Goal: Information Seeking & Learning: Learn about a topic

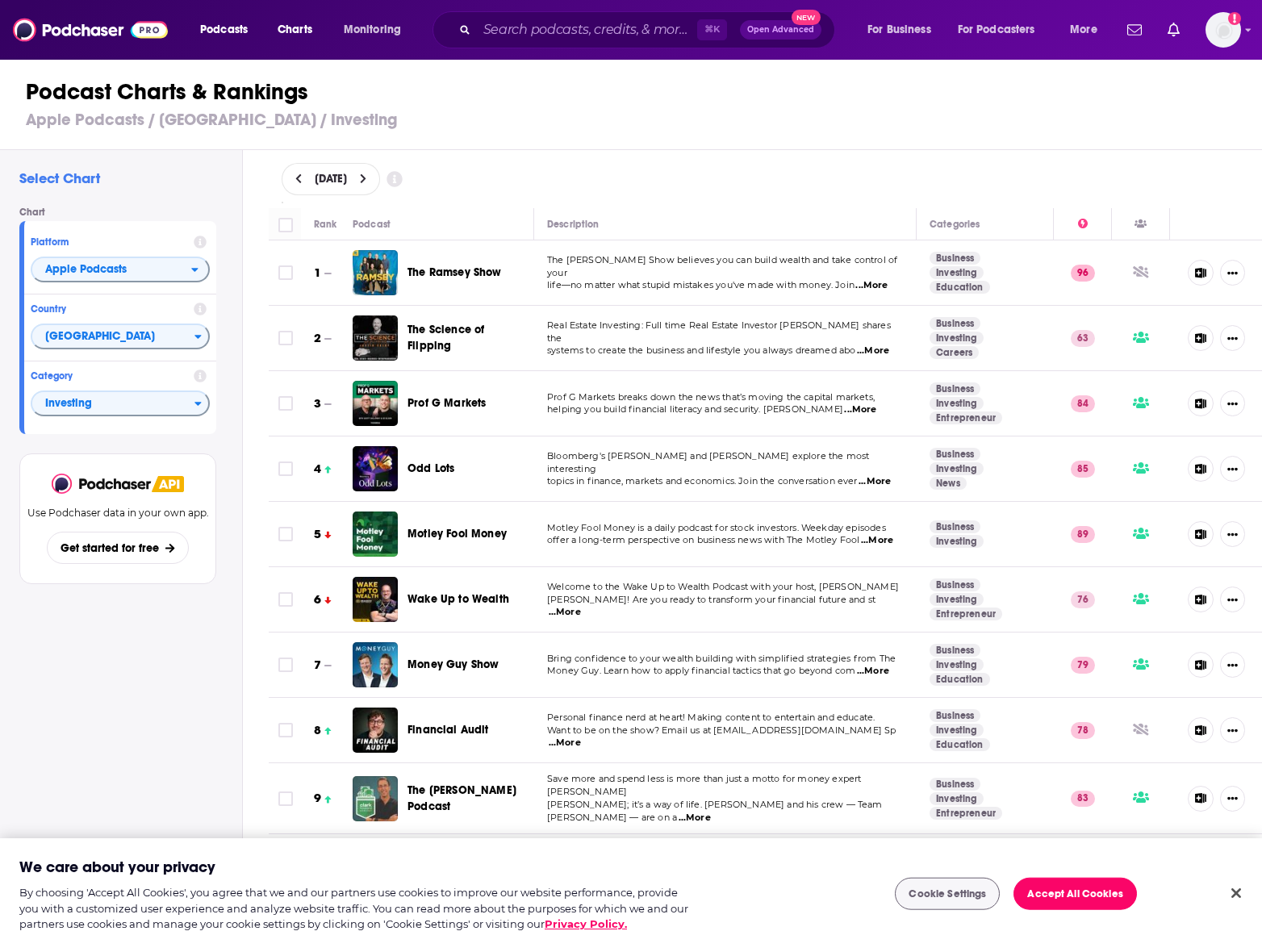
click at [843, 151] on div "October 14, 2025" at bounding box center [765, 179] width 1020 height 58
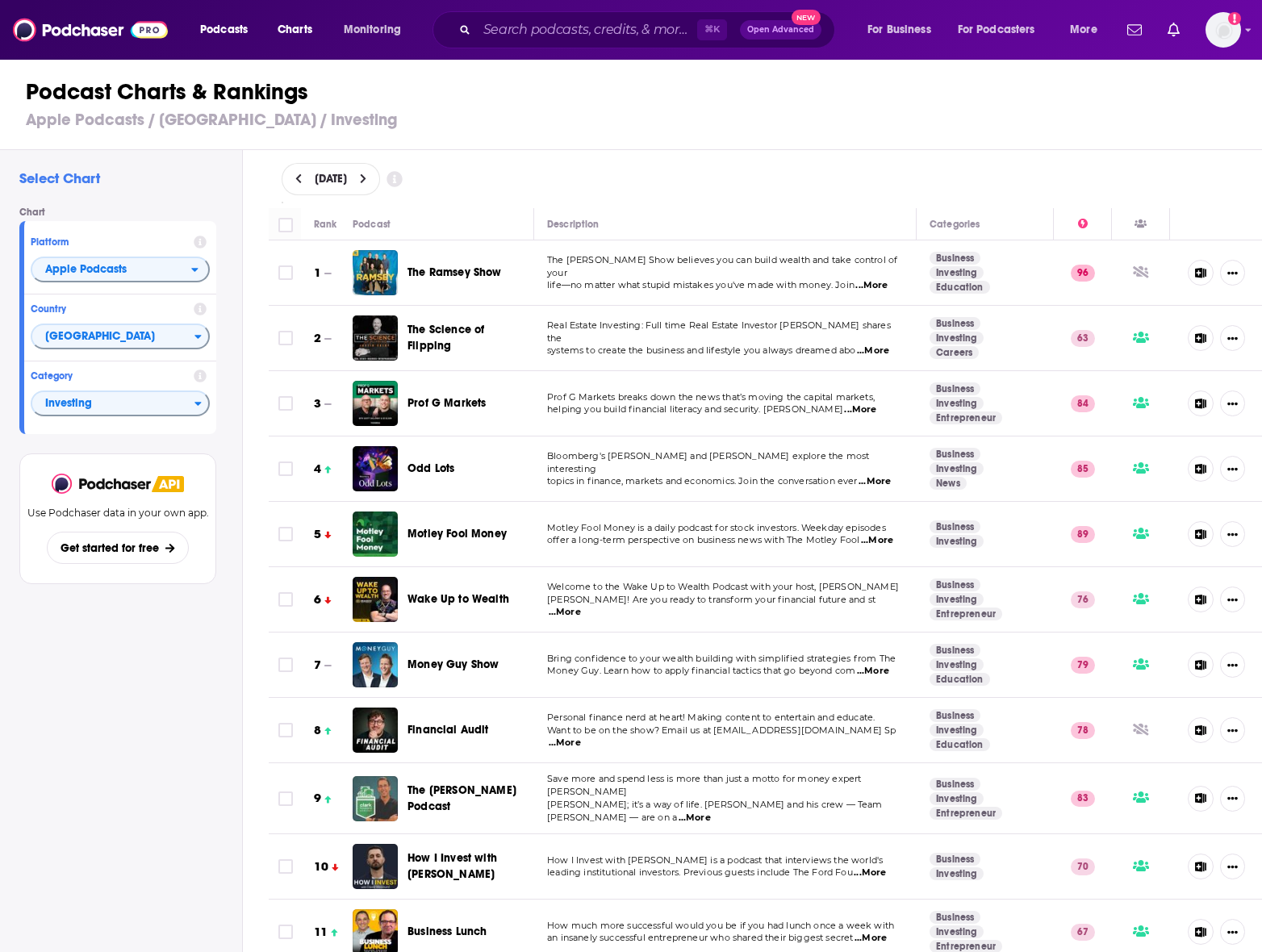
click at [363, 15] on div "Podcasts Charts Monitoring ⌘ K Open Advanced New For Business For Podcasters Mo…" at bounding box center [651, 29] width 924 height 37
click at [363, 34] on span "Monitoring" at bounding box center [372, 29] width 57 height 23
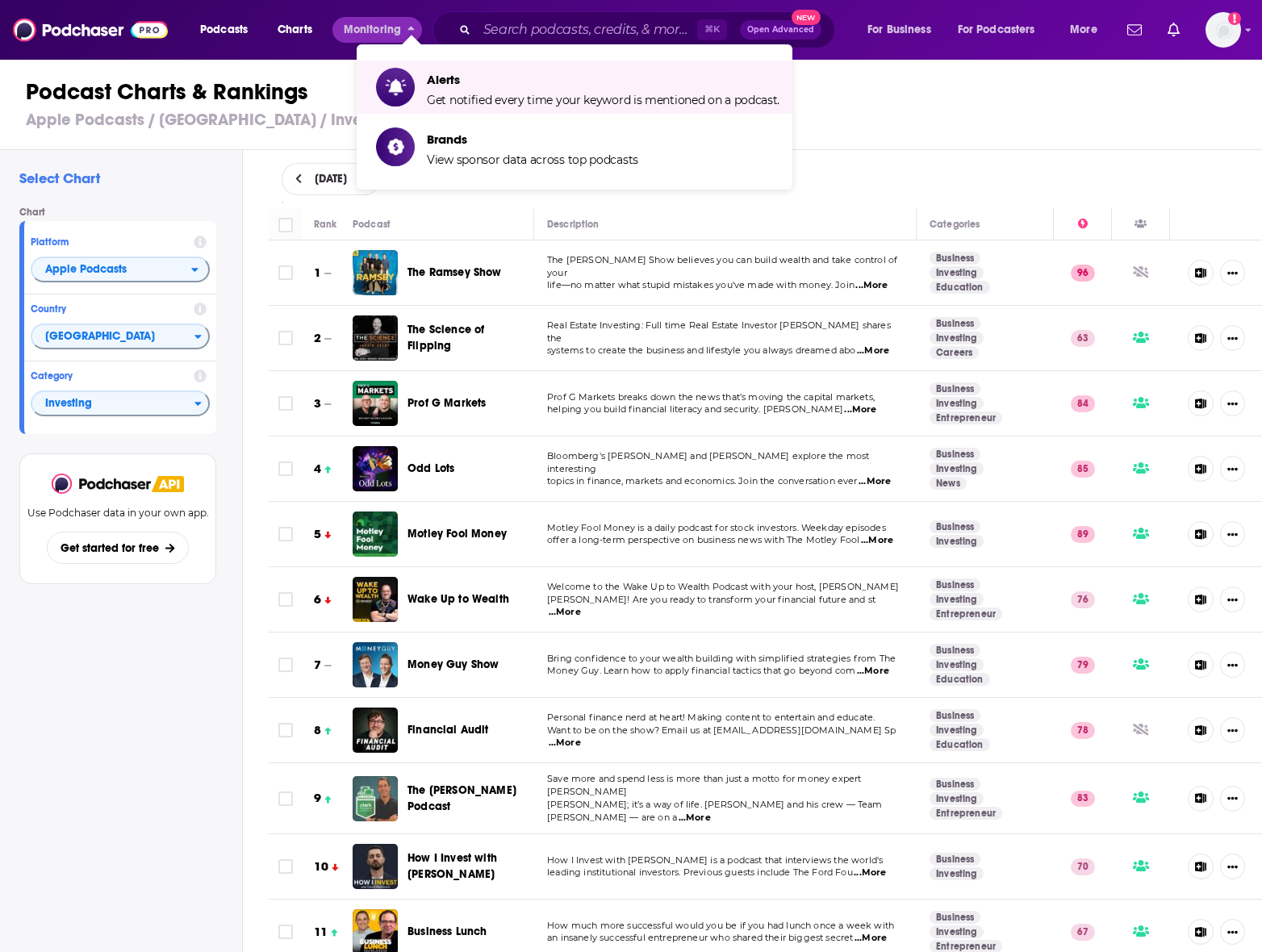
click at [218, 44] on div "Podcasts Charts Monitoring ⌘ K Open Advanced New For Business For Podcasters Mo…" at bounding box center [651, 29] width 924 height 37
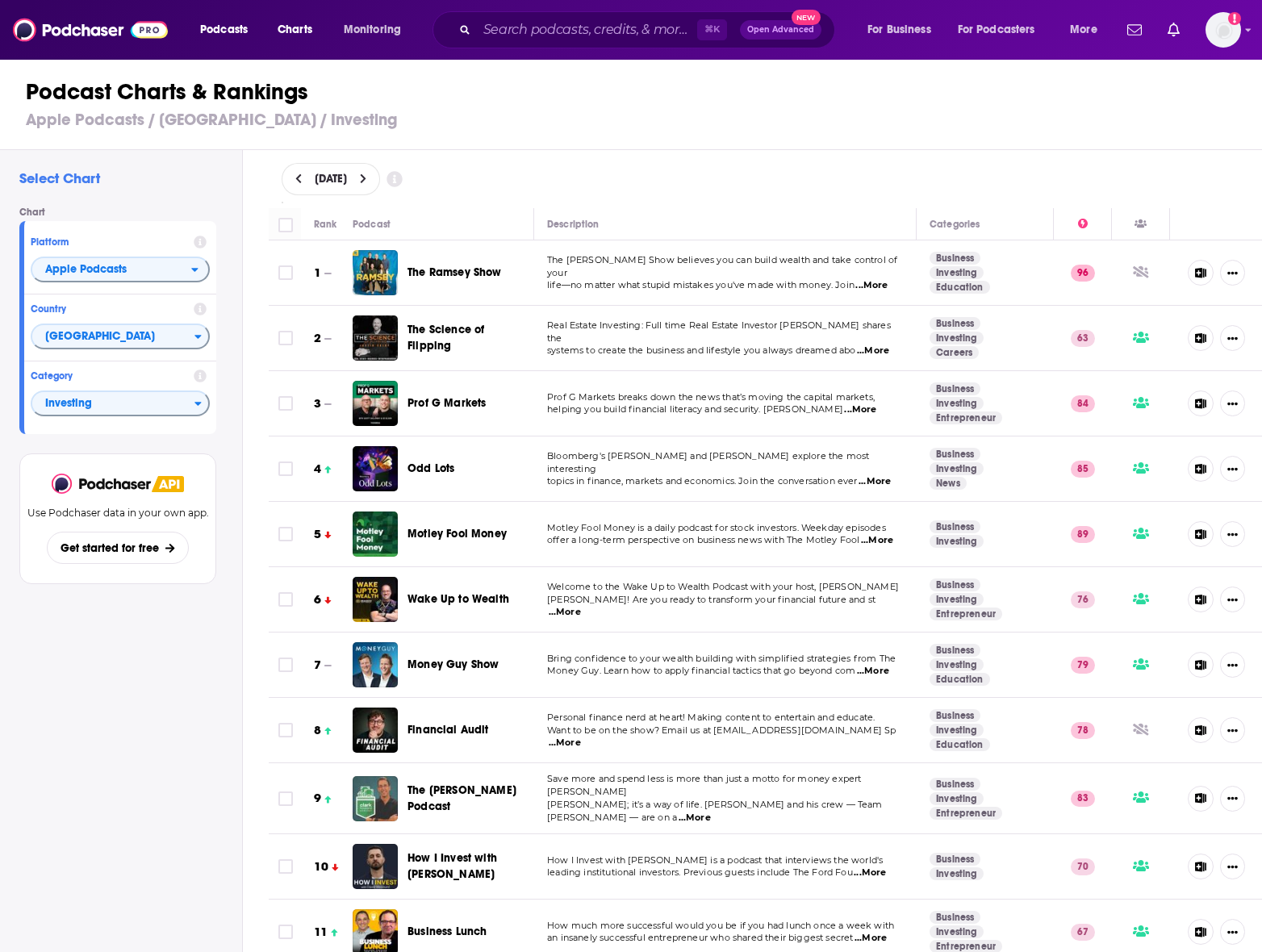
click at [218, 40] on button "Podcasts" at bounding box center [228, 29] width 80 height 26
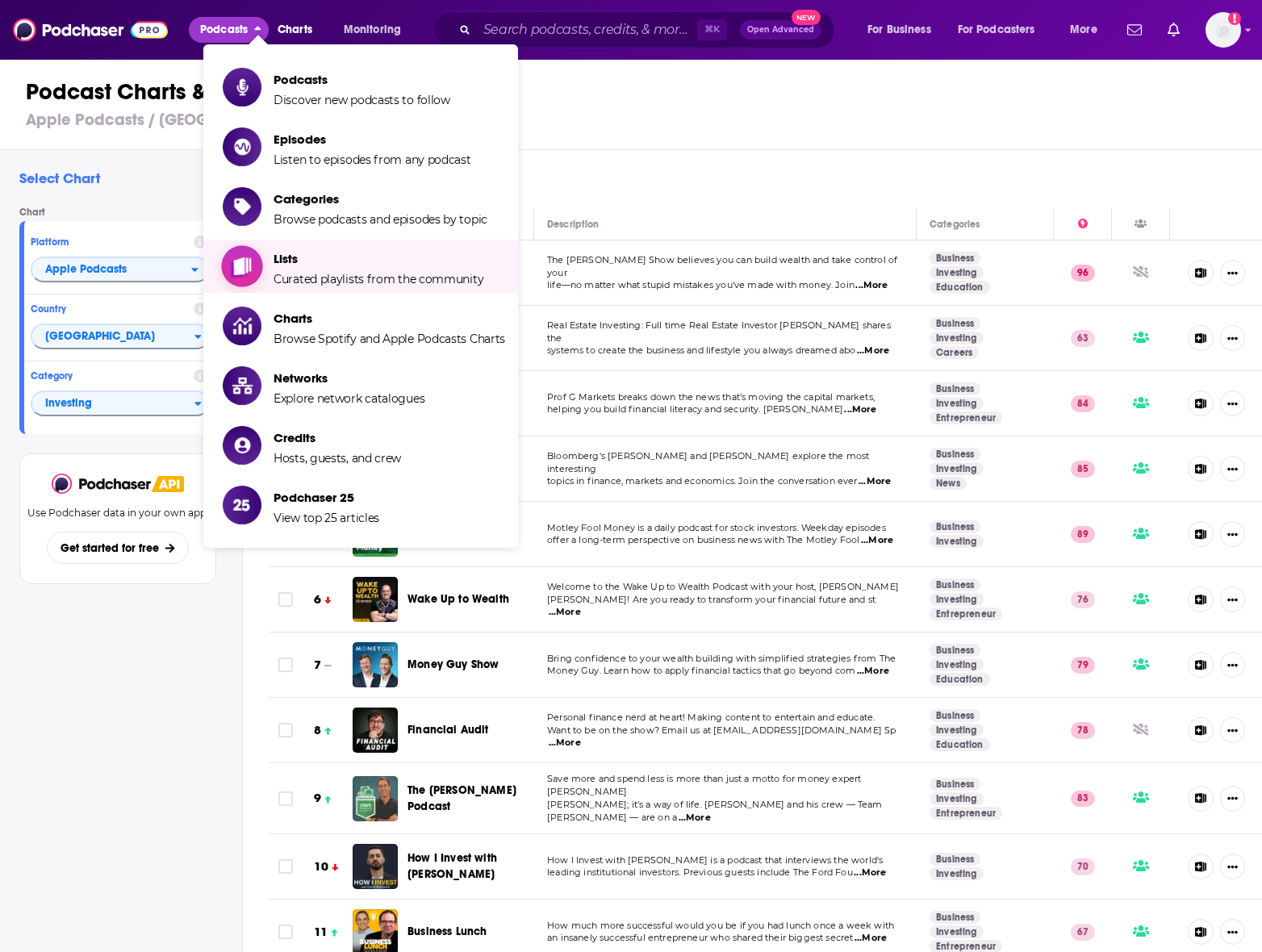
click at [374, 281] on span "Curated playlists from the community" at bounding box center [378, 279] width 210 height 15
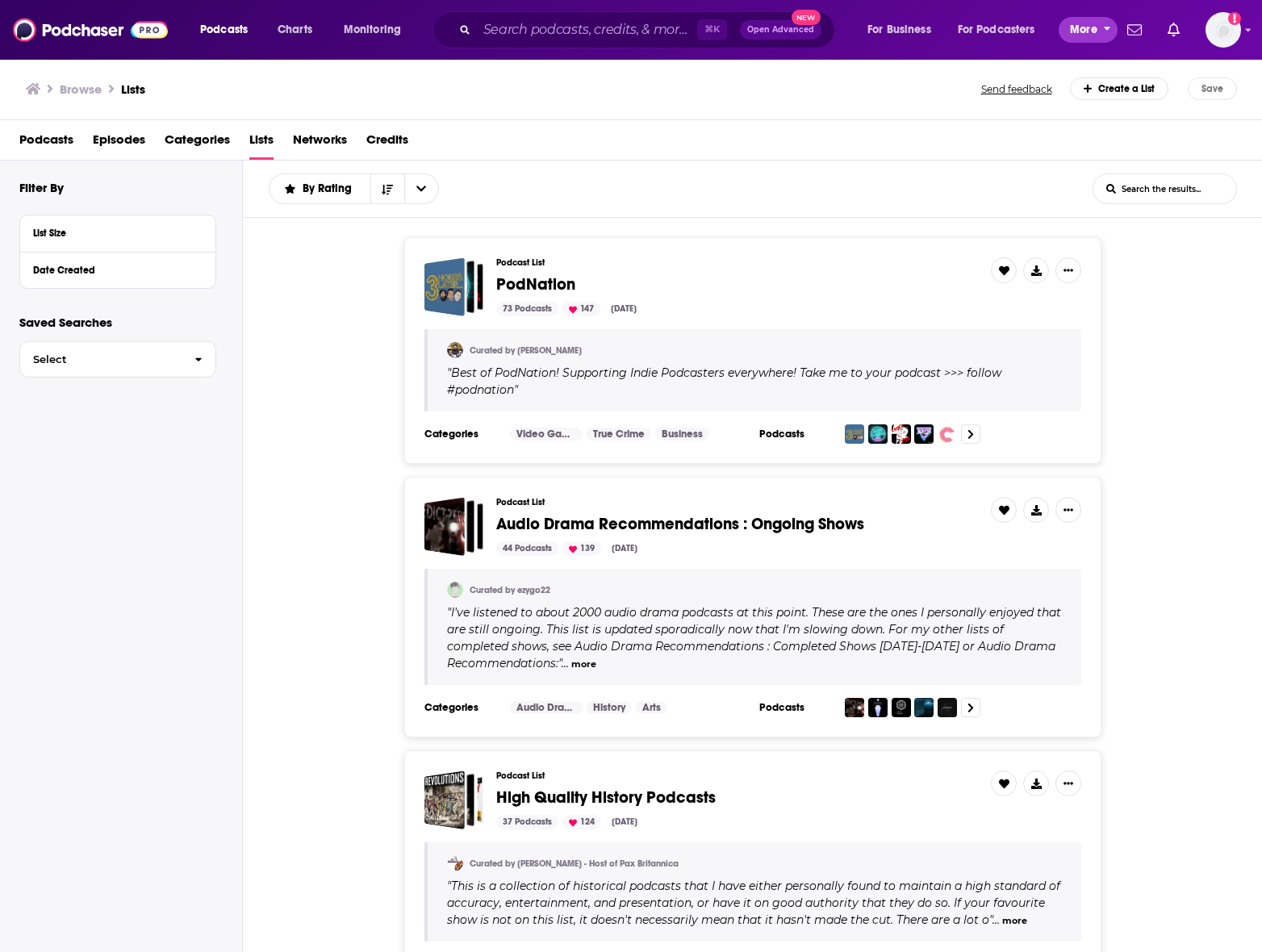
click at [1094, 38] on span "More" at bounding box center [1083, 29] width 27 height 23
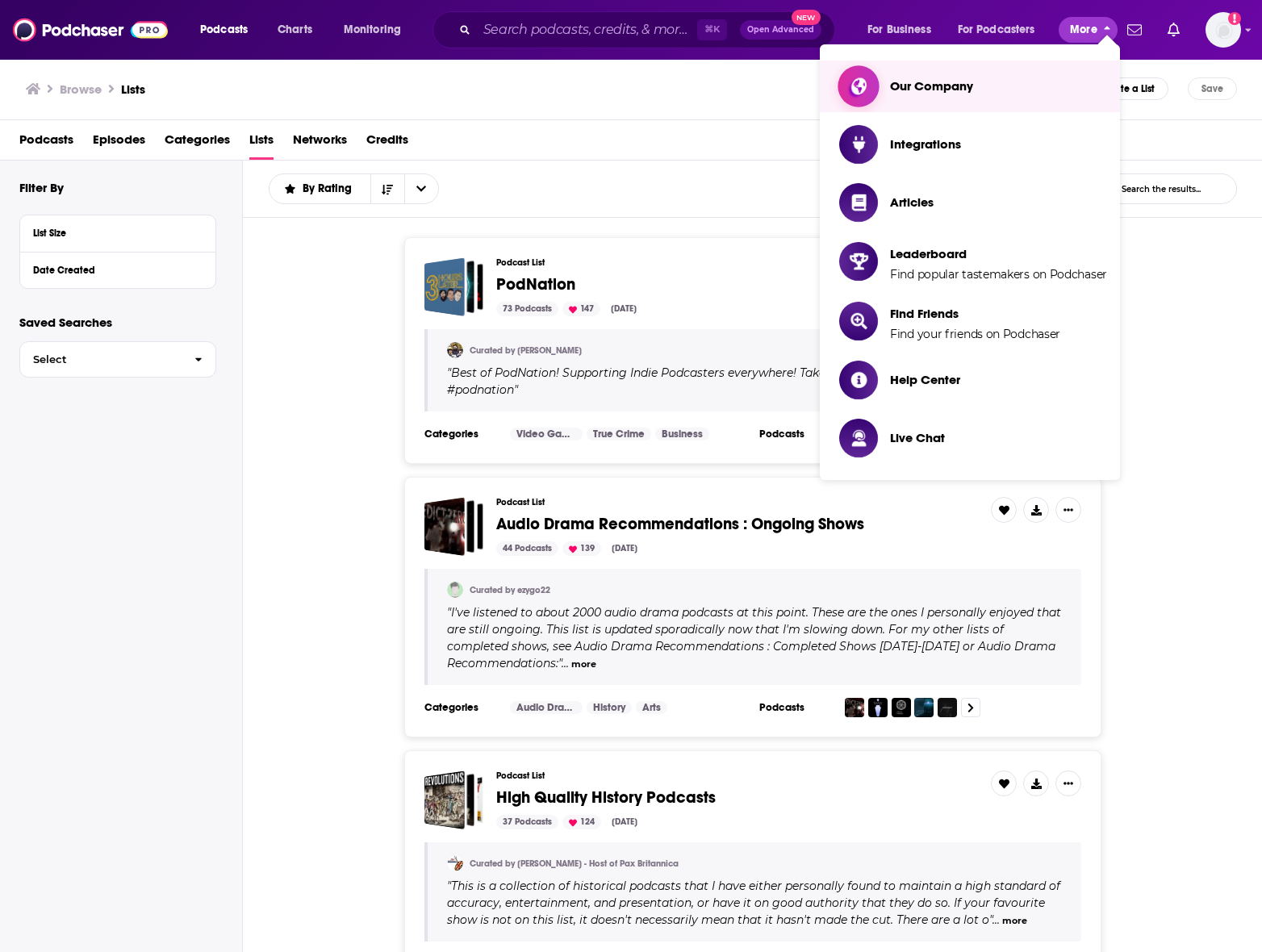
click at [1009, 91] on link "Our Company" at bounding box center [972, 86] width 268 height 38
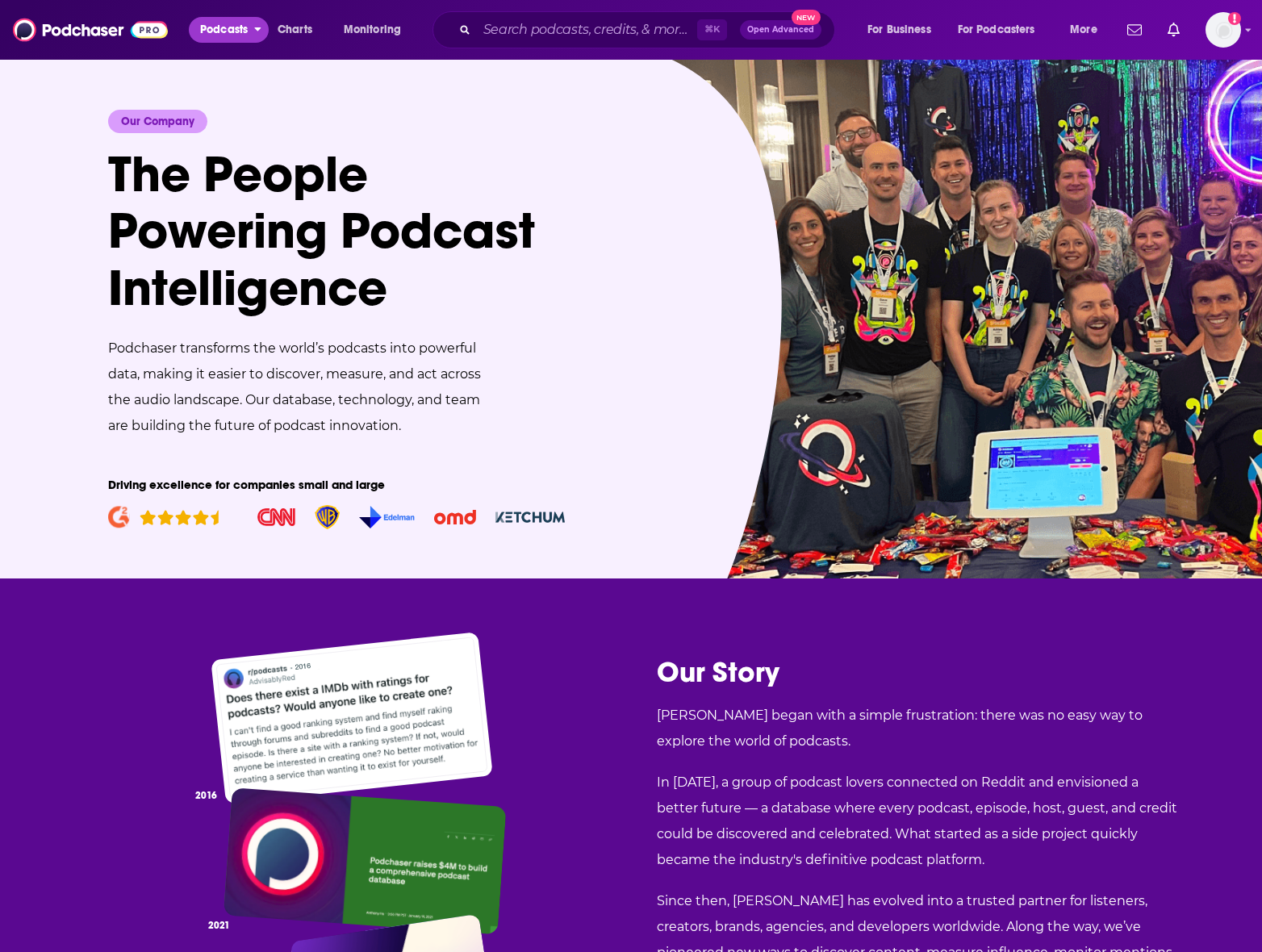
click at [189, 35] on button "Podcasts" at bounding box center [228, 29] width 80 height 26
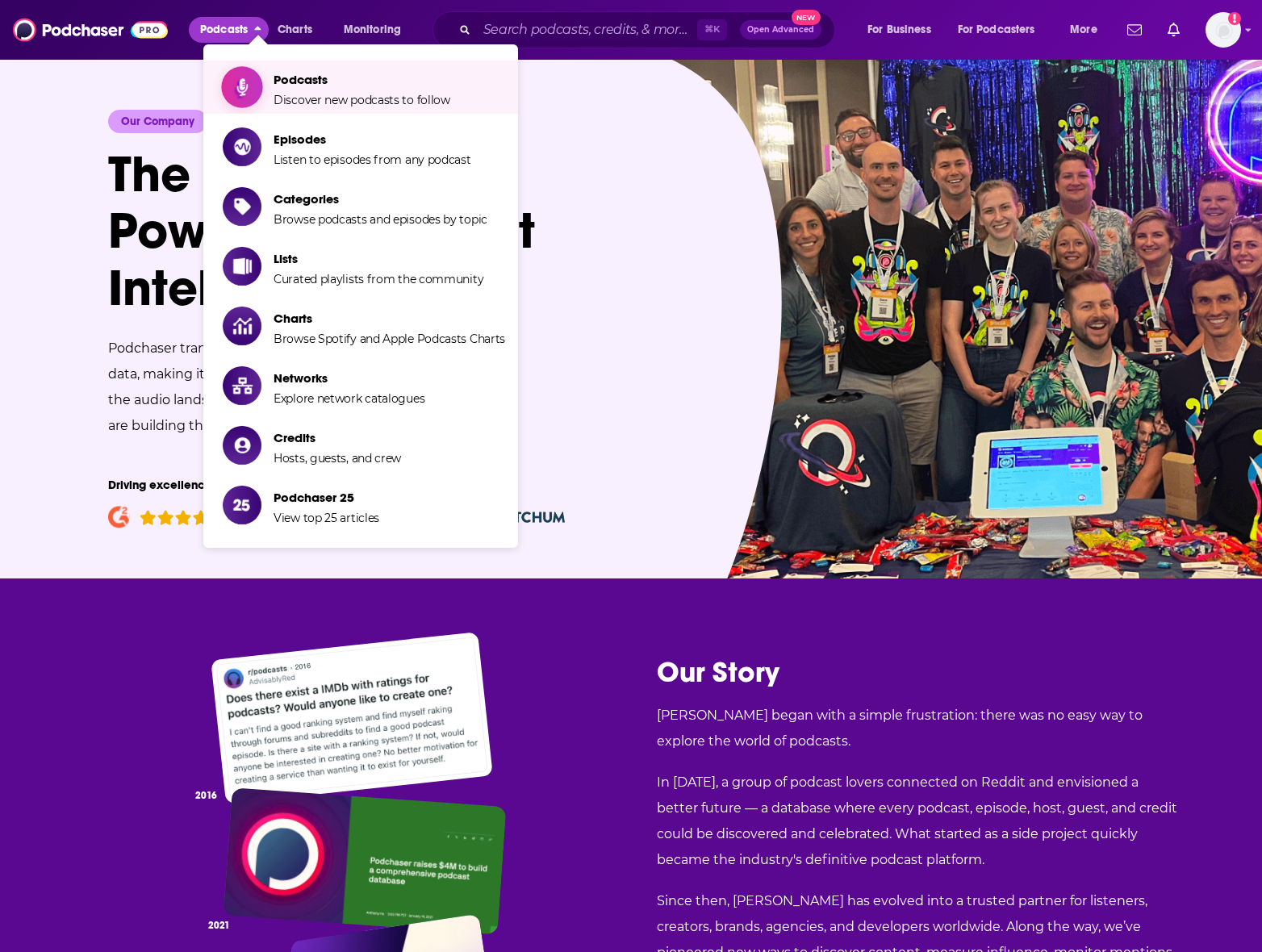
click at [287, 85] on span "Podcasts" at bounding box center [361, 79] width 177 height 16
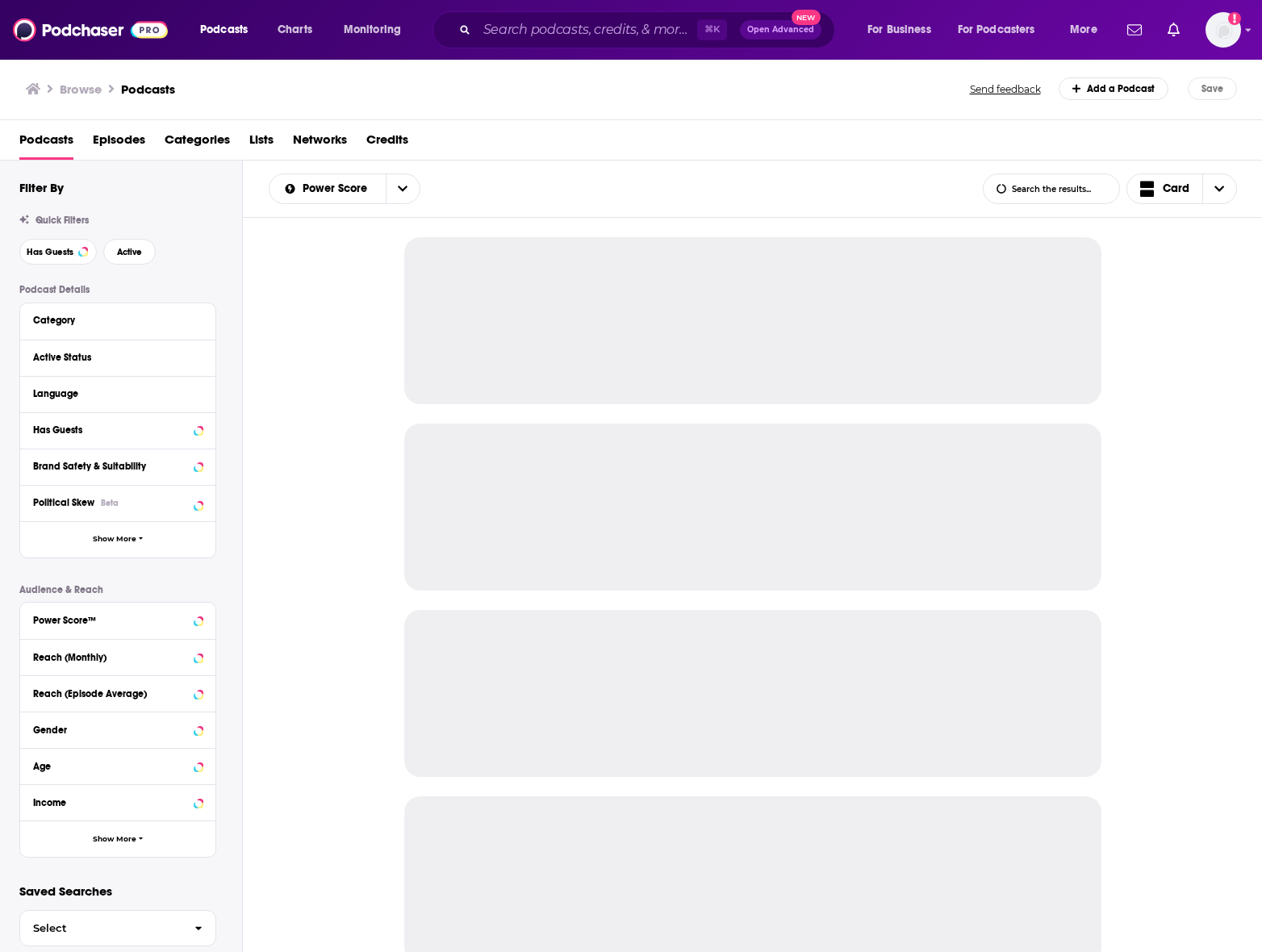
click at [259, 137] on span "Lists" at bounding box center [261, 143] width 24 height 33
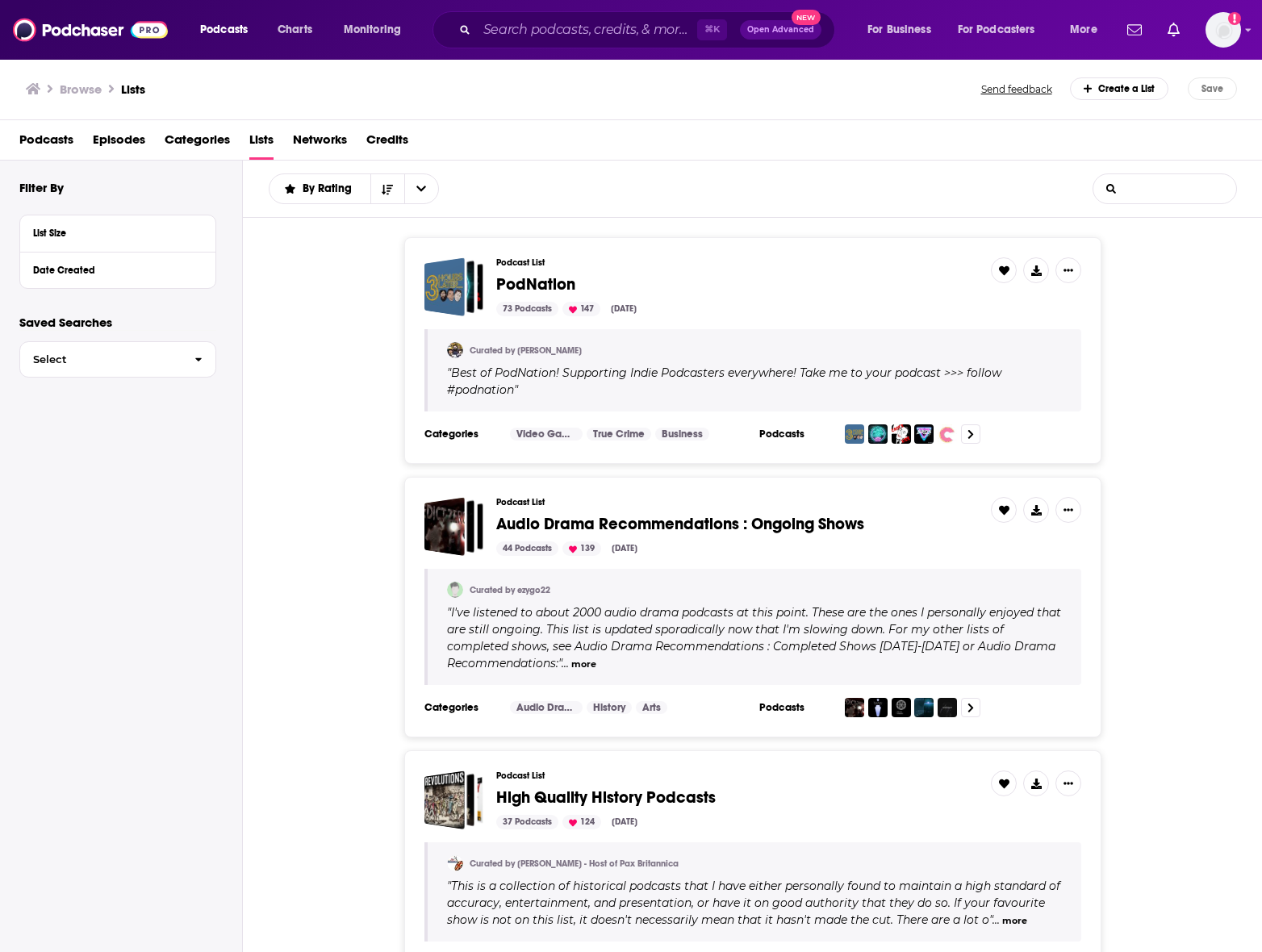
click at [1193, 184] on input "List Search Input" at bounding box center [1165, 189] width 143 height 29
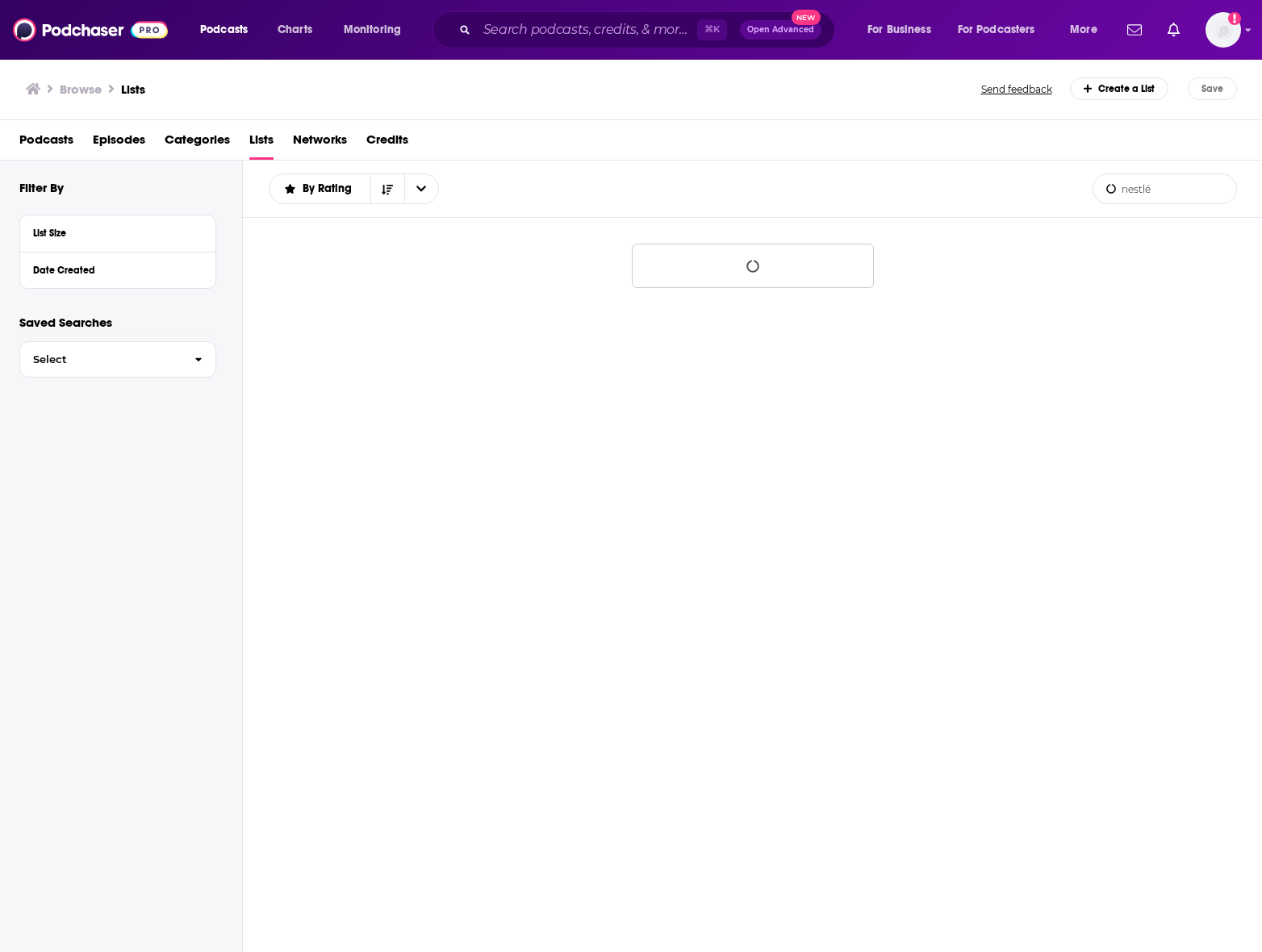
type input "nestlé"
click at [360, 37] on span "Monitoring" at bounding box center [372, 29] width 57 height 23
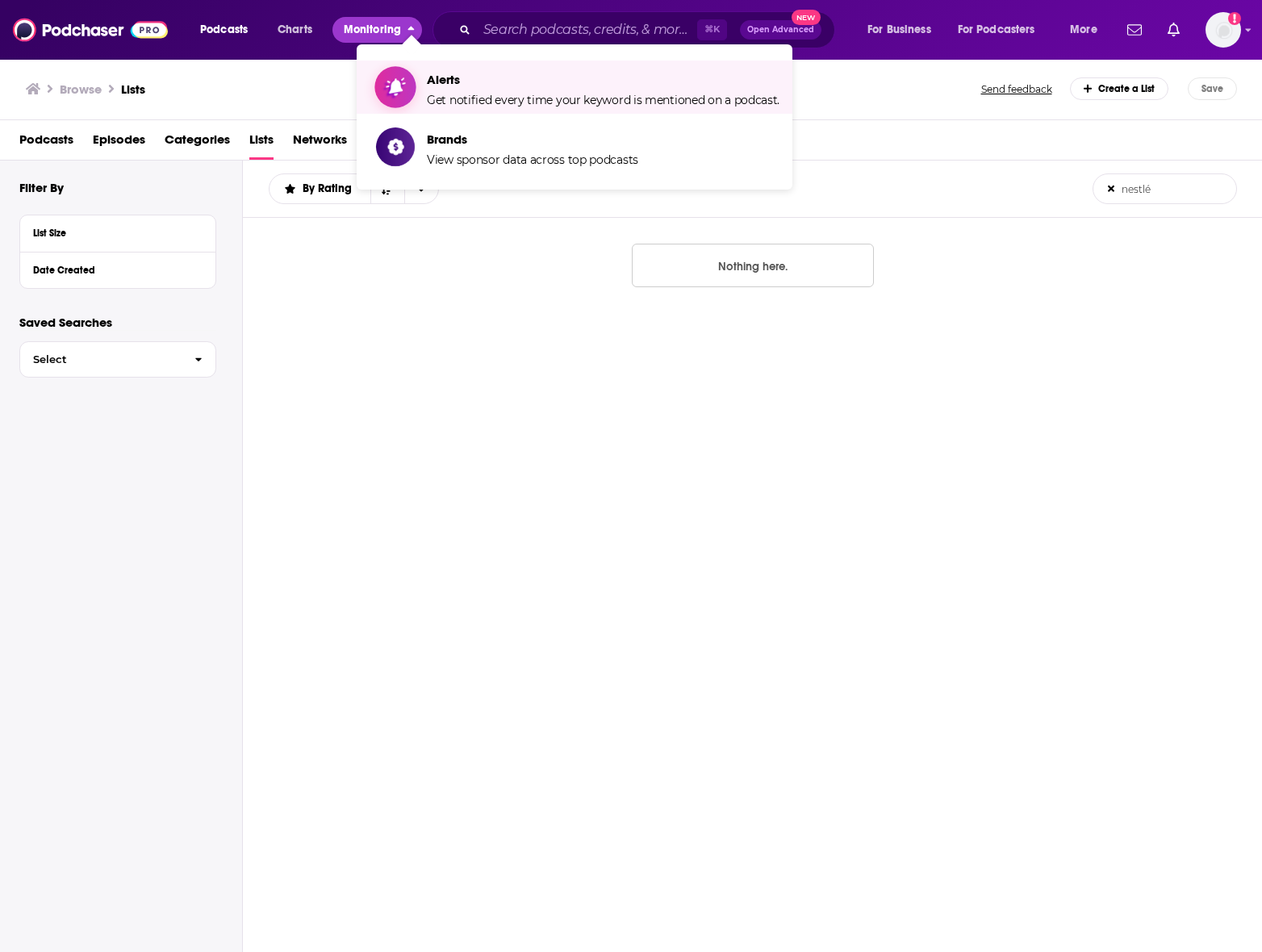
click at [454, 97] on span "Get notified every time your keyword is mentioned on a podcast." at bounding box center [603, 100] width 353 height 15
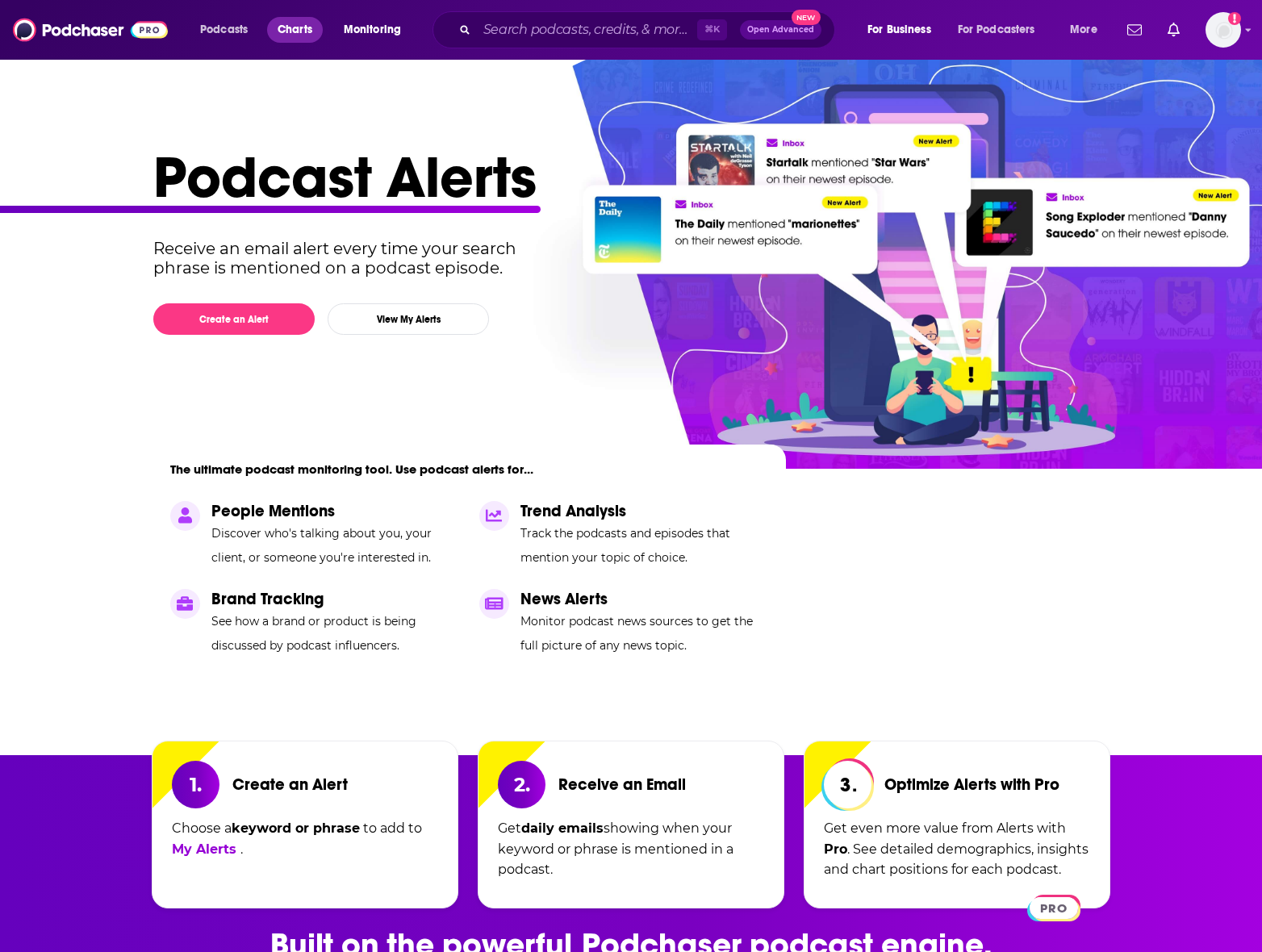
click at [291, 37] on span "Charts" at bounding box center [295, 29] width 35 height 23
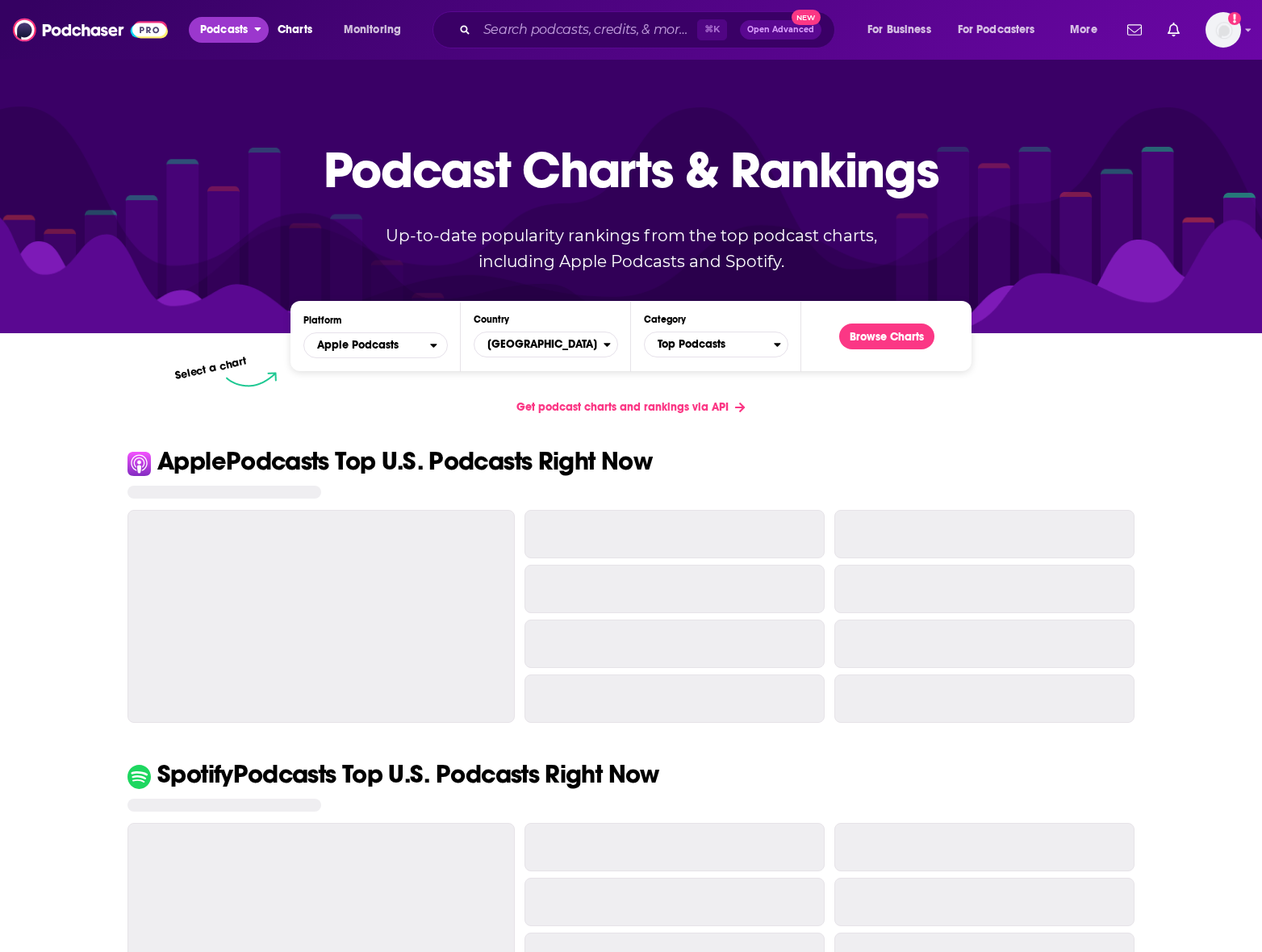
click at [230, 25] on span "Podcasts" at bounding box center [224, 29] width 48 height 23
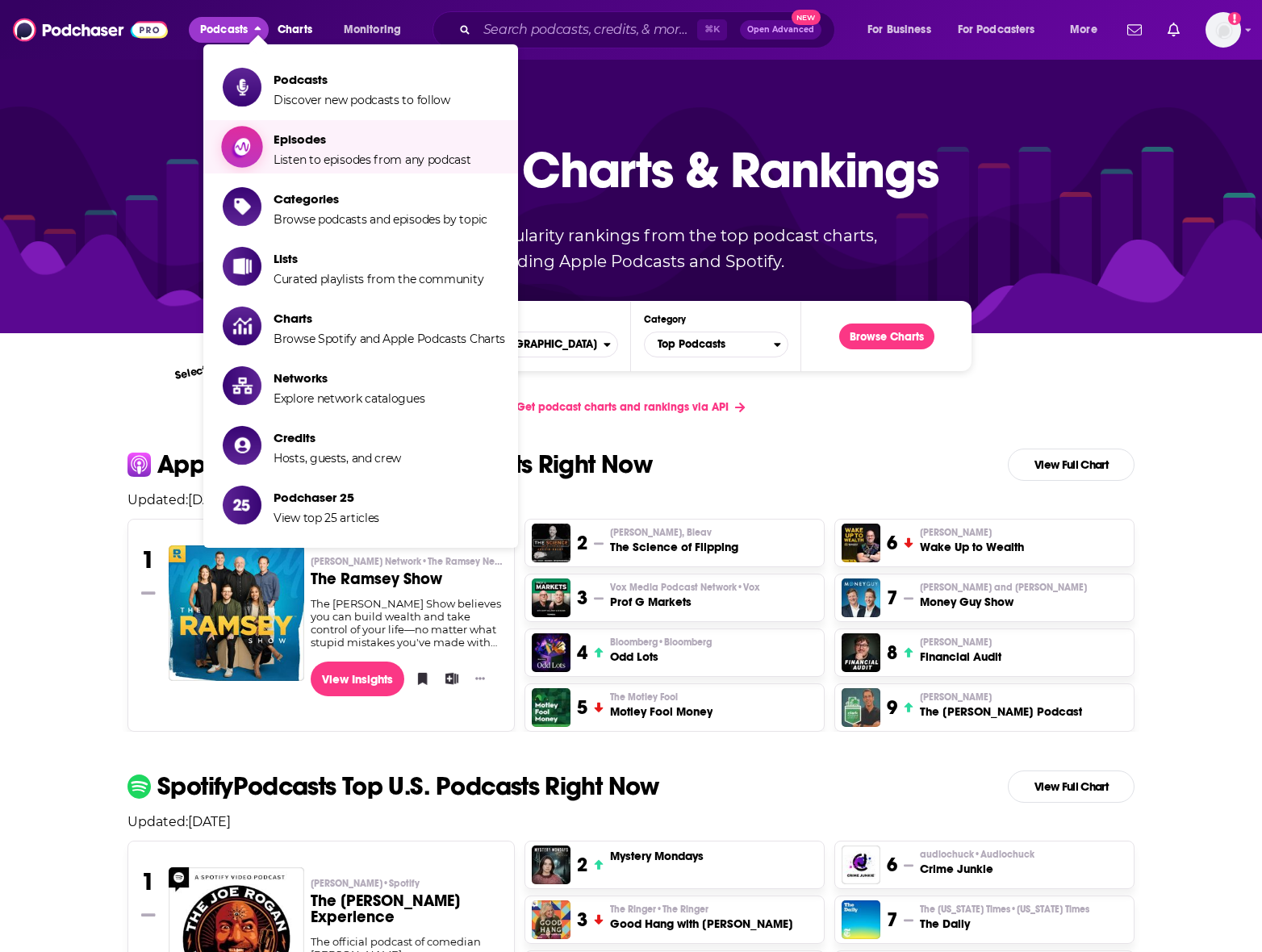
click at [306, 136] on span "Episodes" at bounding box center [372, 138] width 198 height 16
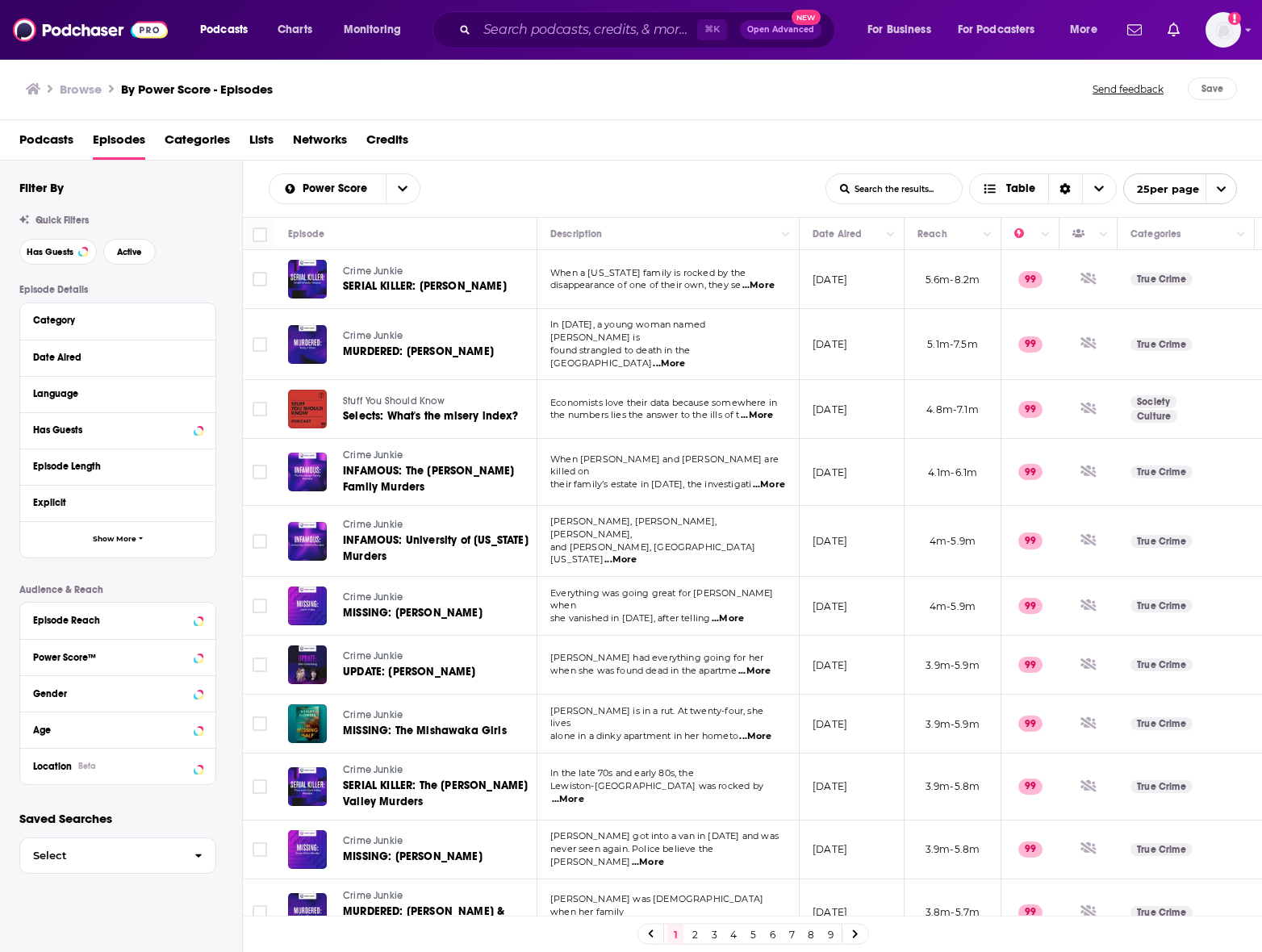
click at [53, 135] on span "Podcasts" at bounding box center [46, 143] width 54 height 33
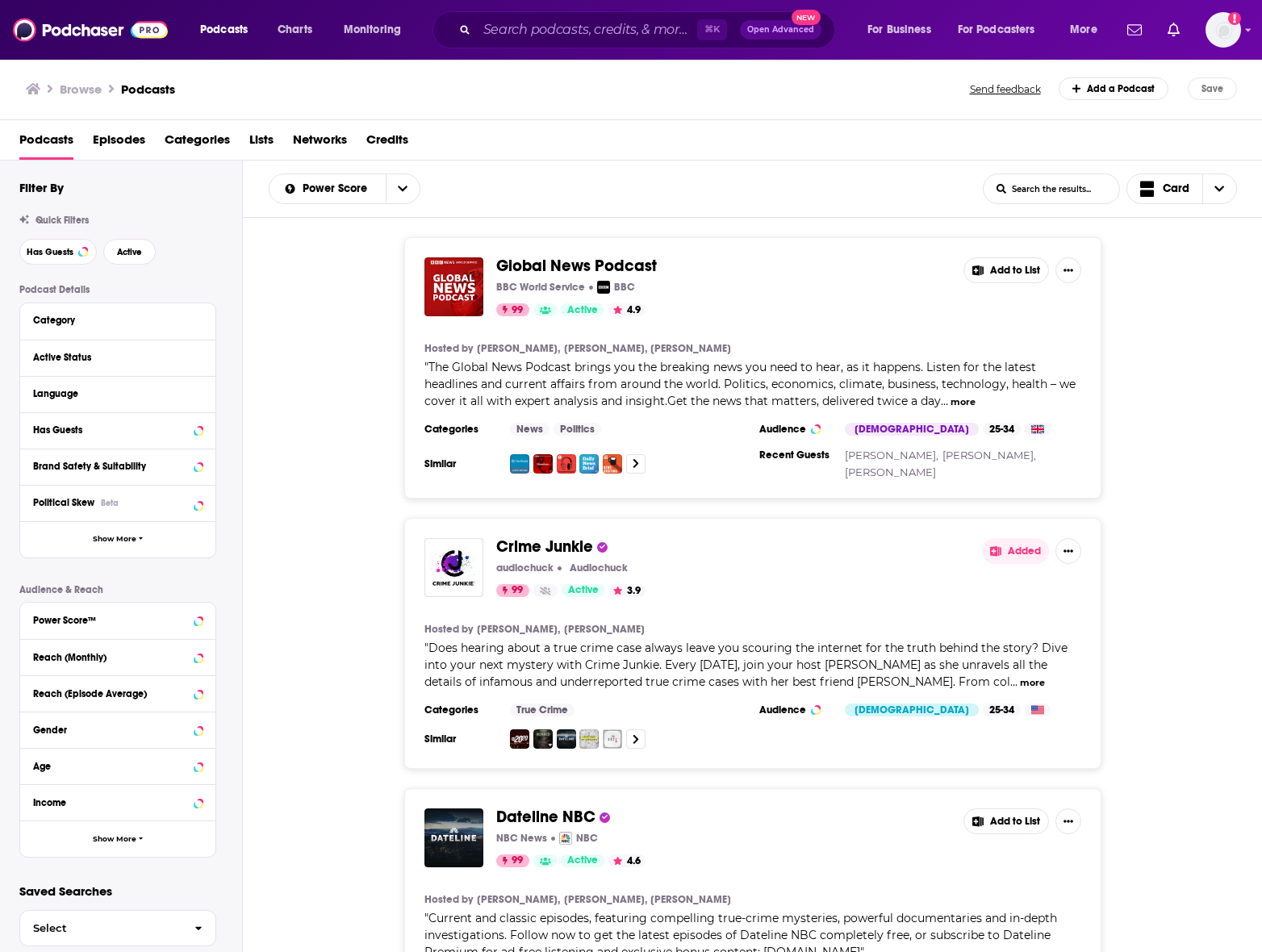
scroll to position [24, 0]
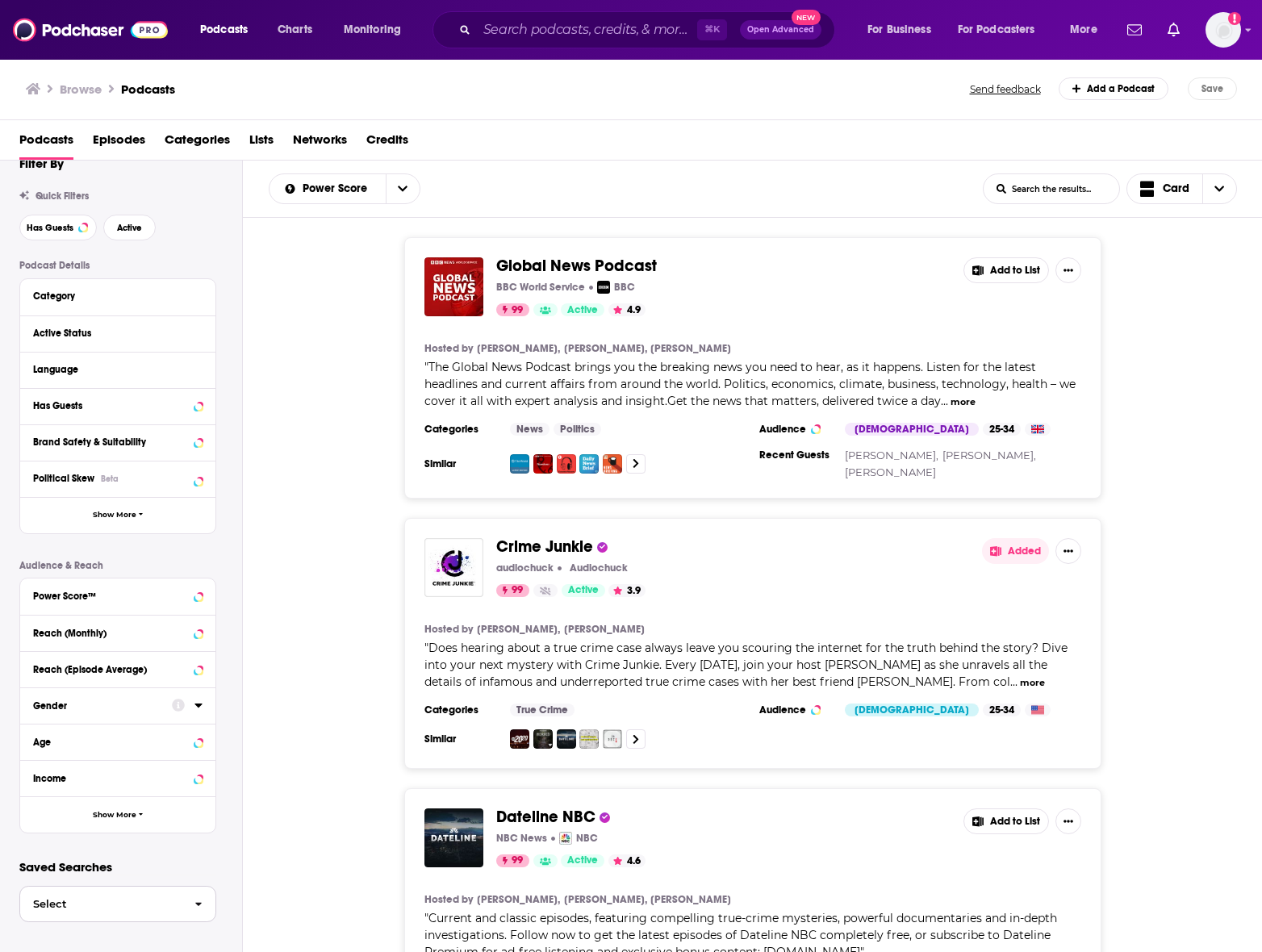
click at [153, 893] on button "Select" at bounding box center [117, 904] width 197 height 37
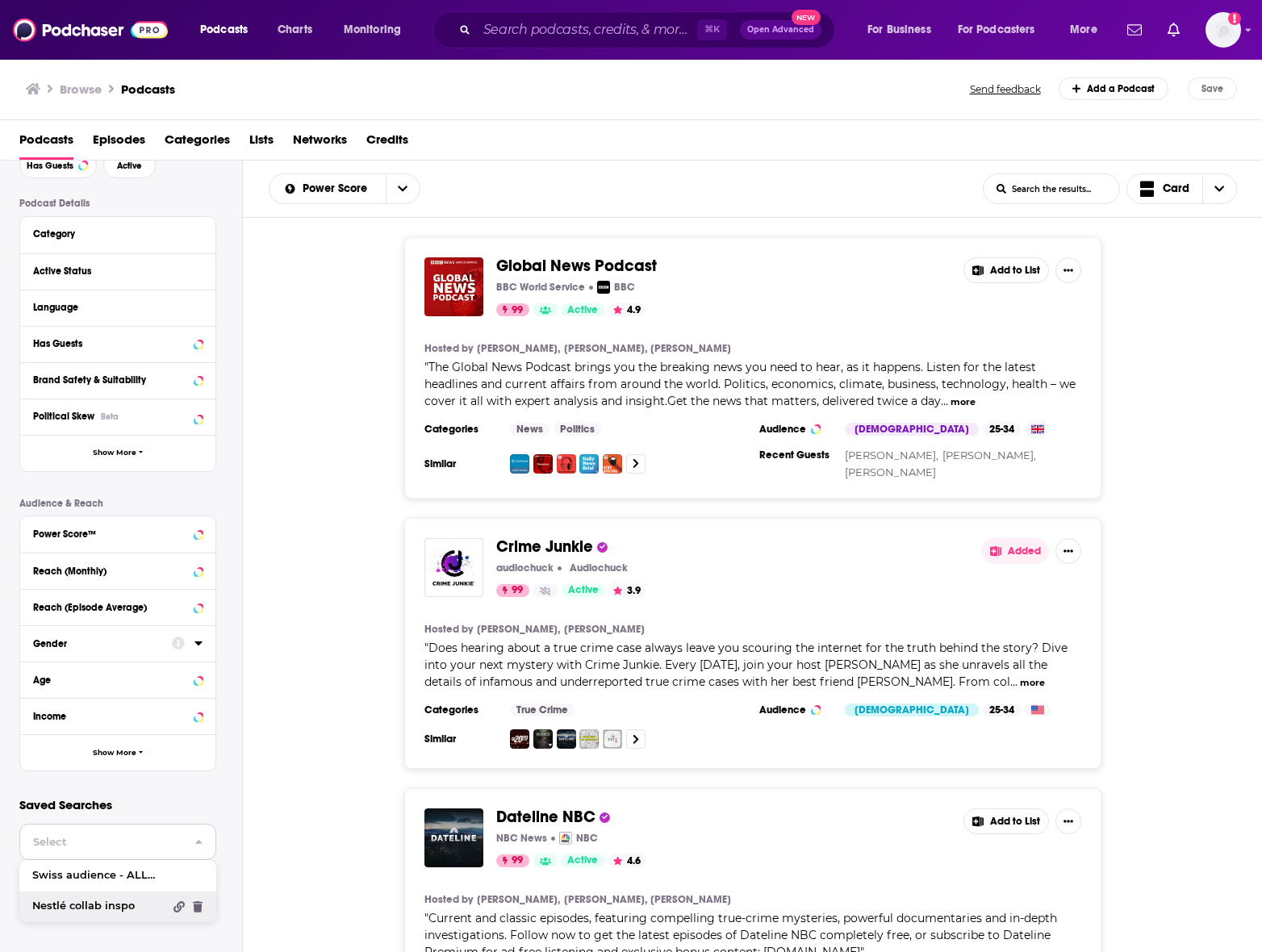
click at [101, 901] on span "Nestlé collab inspo" at bounding box center [97, 905] width 131 height 10
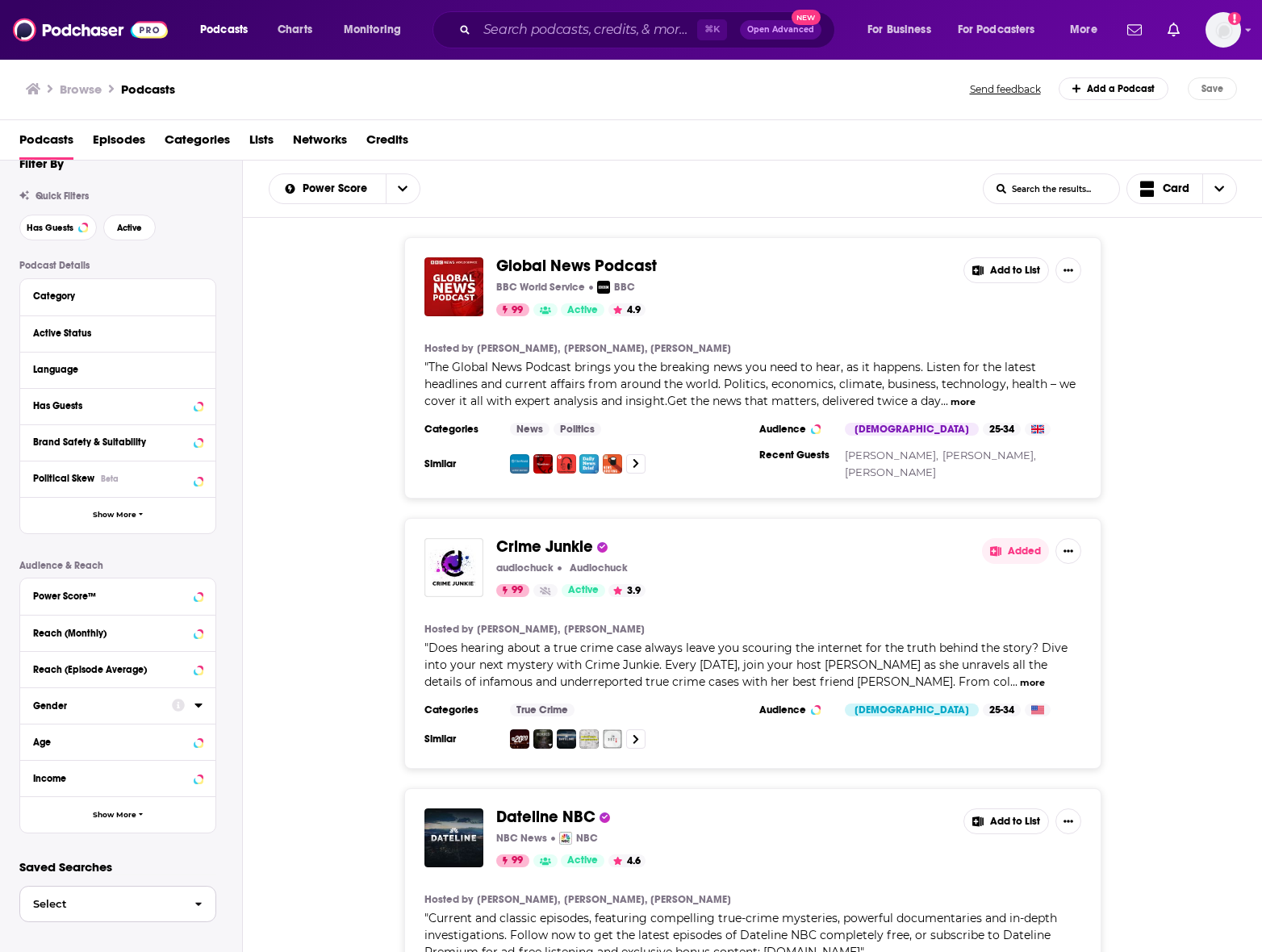
scroll to position [24, 0]
click at [104, 905] on span "Select" at bounding box center [101, 903] width 161 height 10
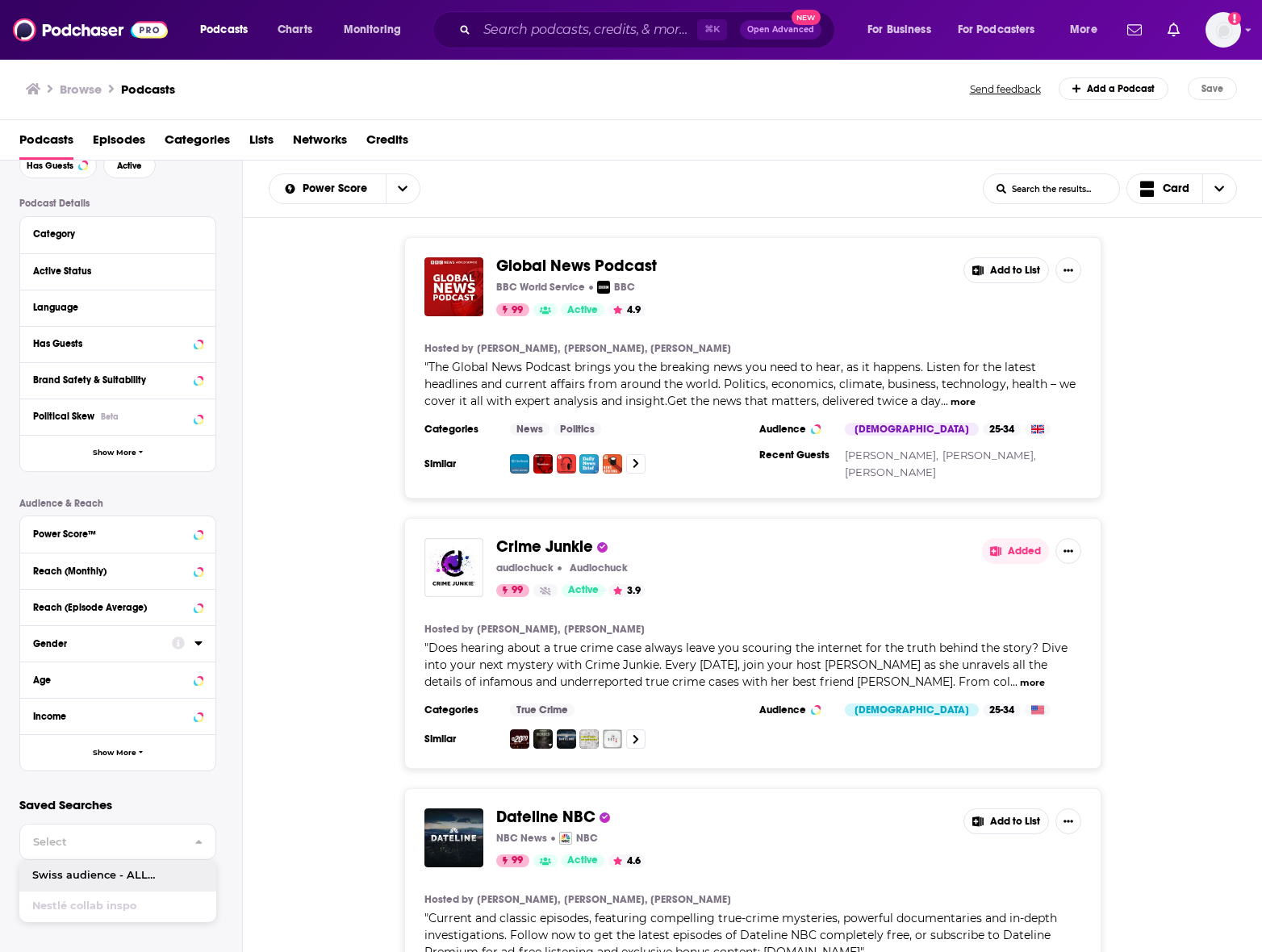
click at [199, 782] on div "Filter By Quick Filters Has Guests Active Podcast Details Category Active Statu…" at bounding box center [130, 445] width 223 height 704
click at [1165, 185] on span "Card" at bounding box center [1175, 189] width 27 height 11
click at [1158, 257] on div "Gallery" at bounding box center [1181, 246] width 111 height 27
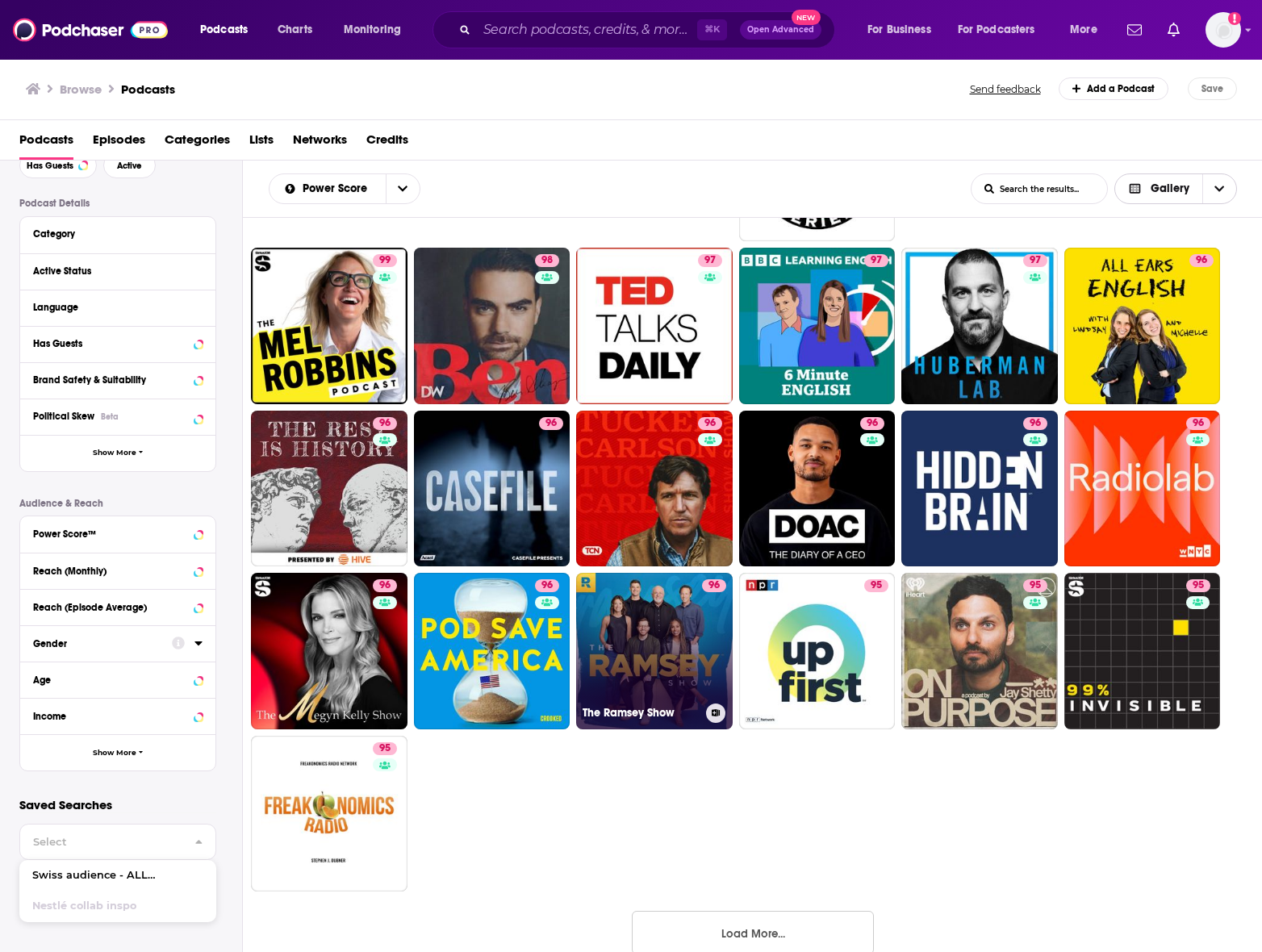
scroll to position [179, 0]
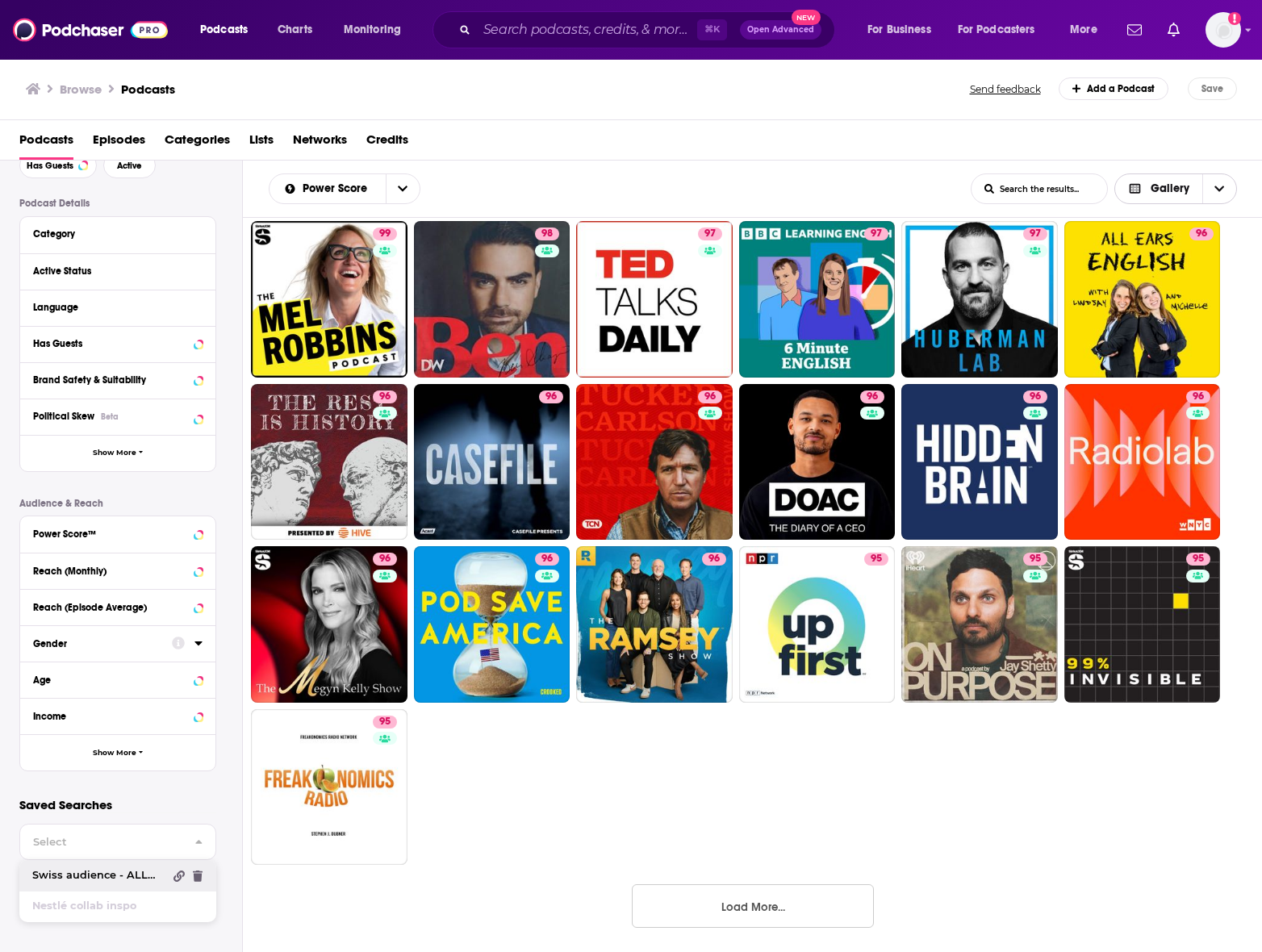
click at [130, 871] on span "Swiss audience - ALL topics" at bounding box center [97, 875] width 131 height 10
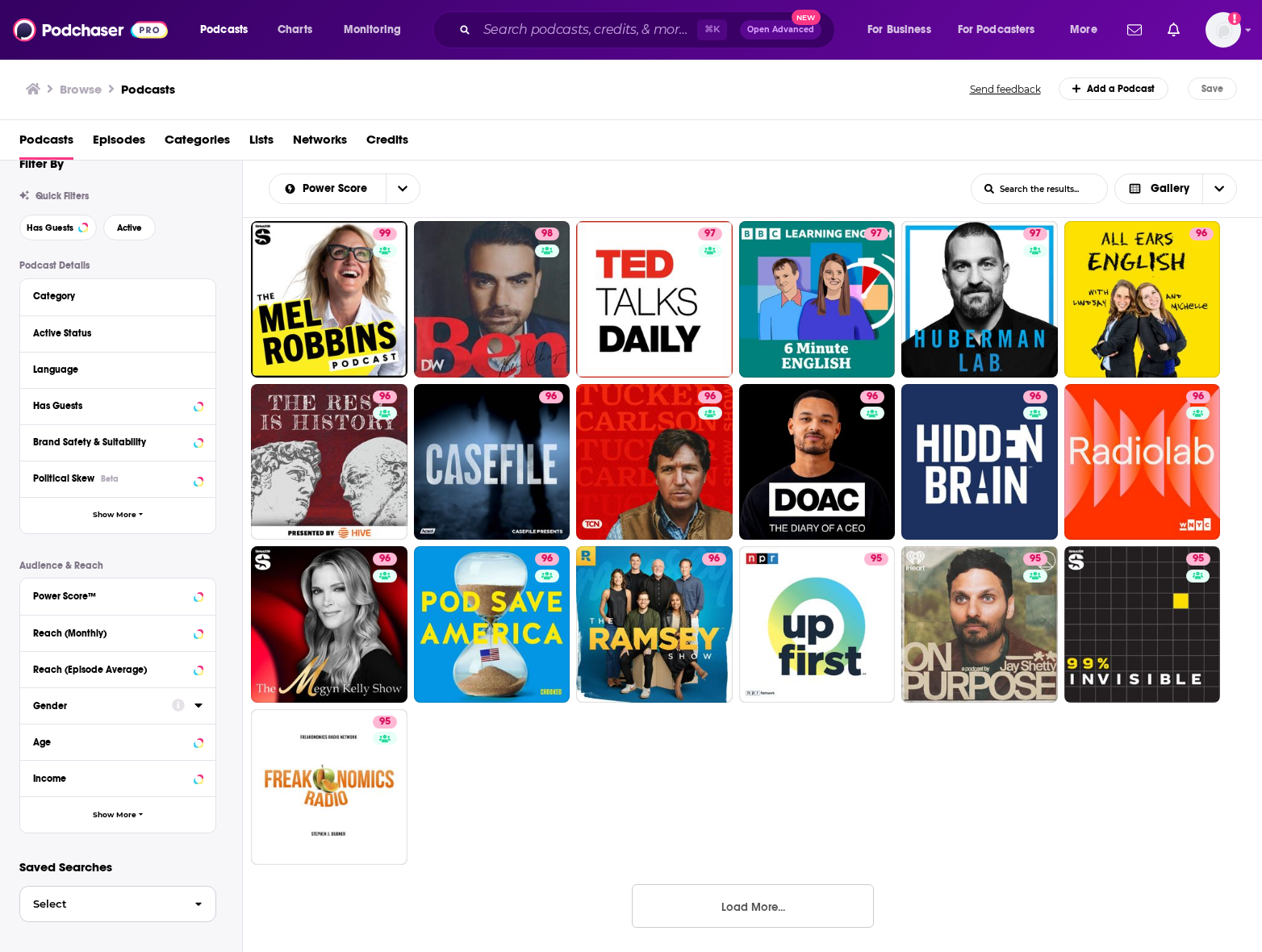
click at [118, 889] on button "Select" at bounding box center [117, 904] width 197 height 37
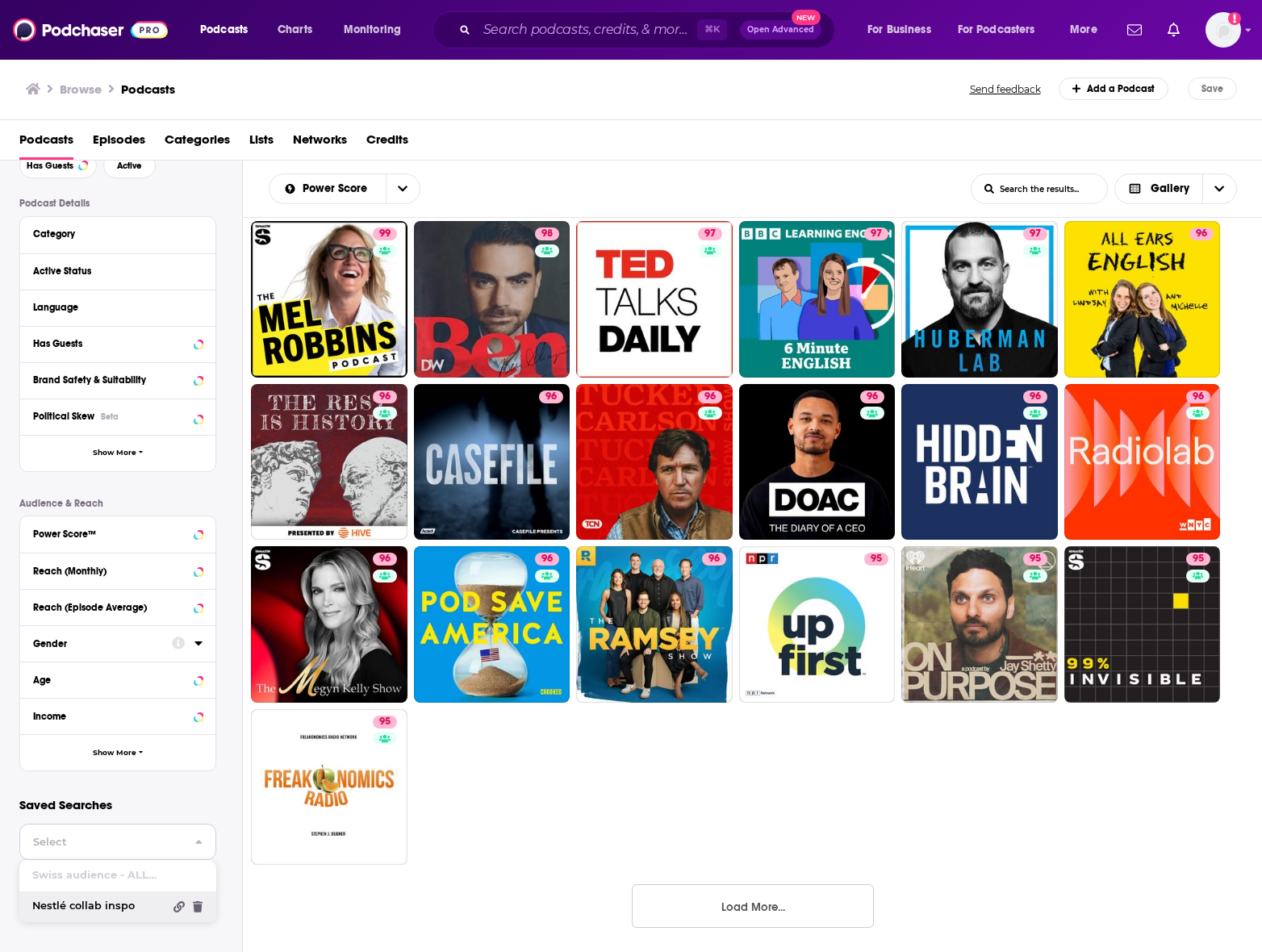
click at [99, 909] on span "Nestlé collab inspo" at bounding box center [97, 905] width 131 height 10
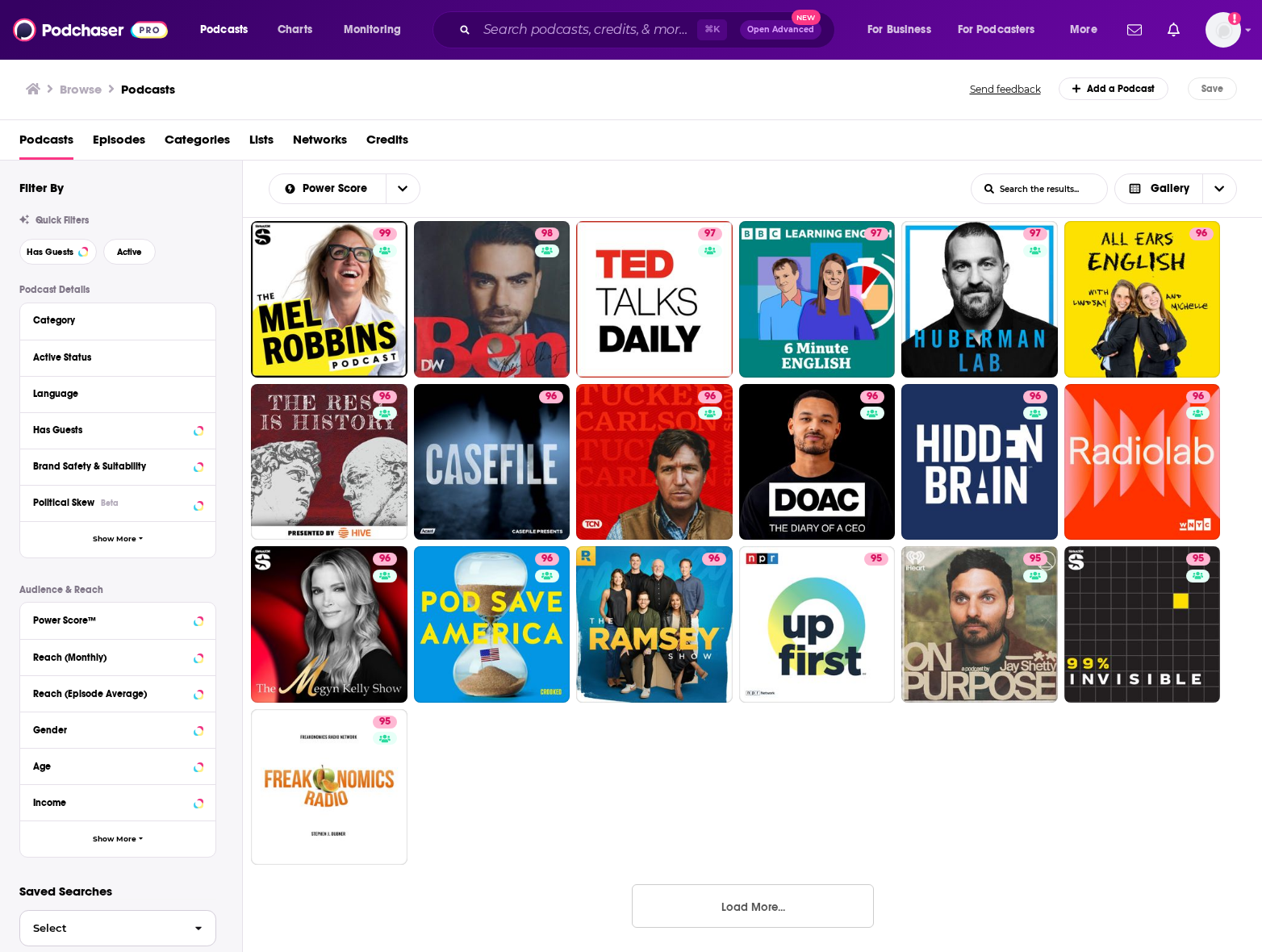
scroll to position [24, 0]
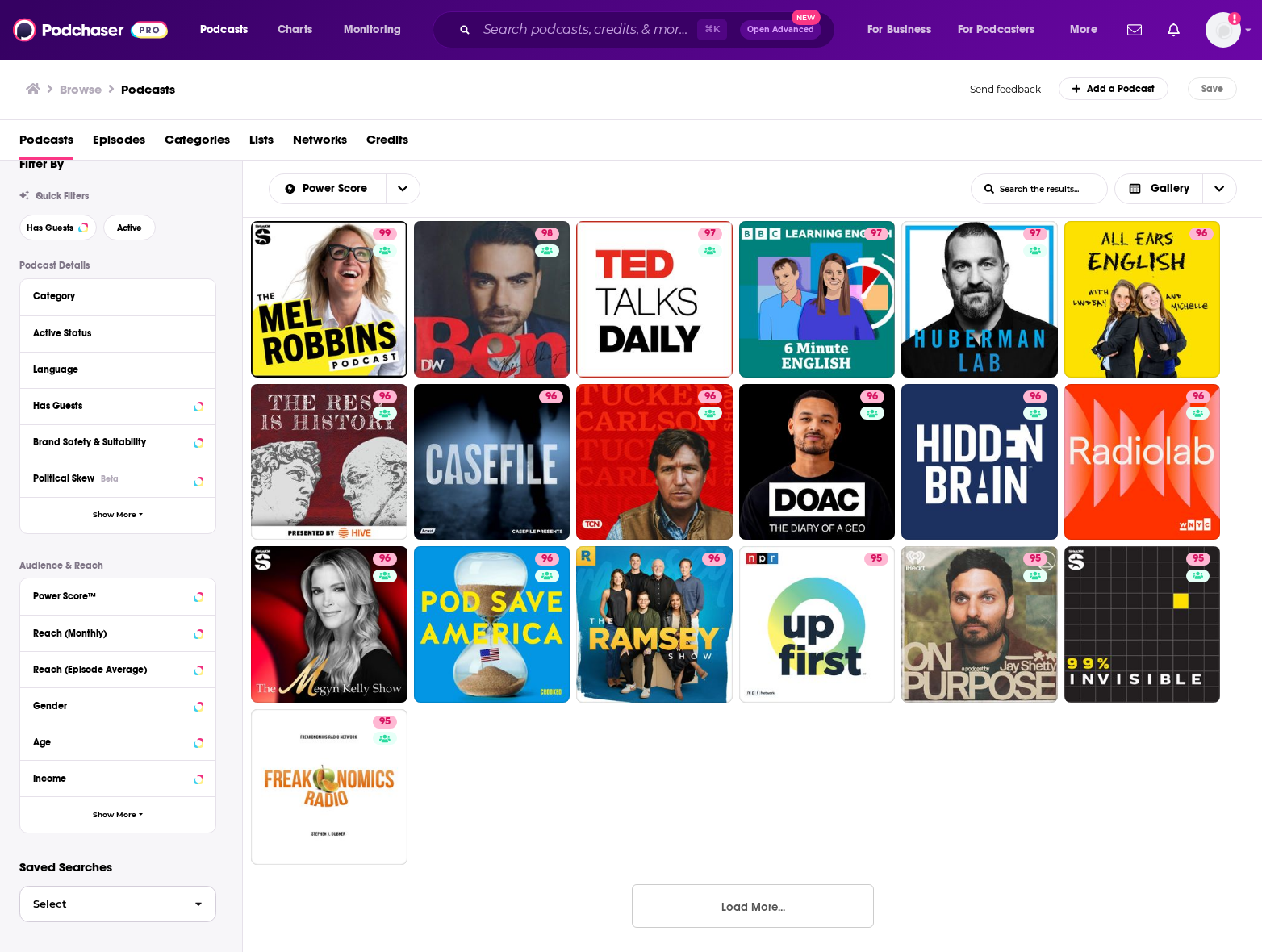
click at [99, 905] on span "Select" at bounding box center [101, 903] width 161 height 10
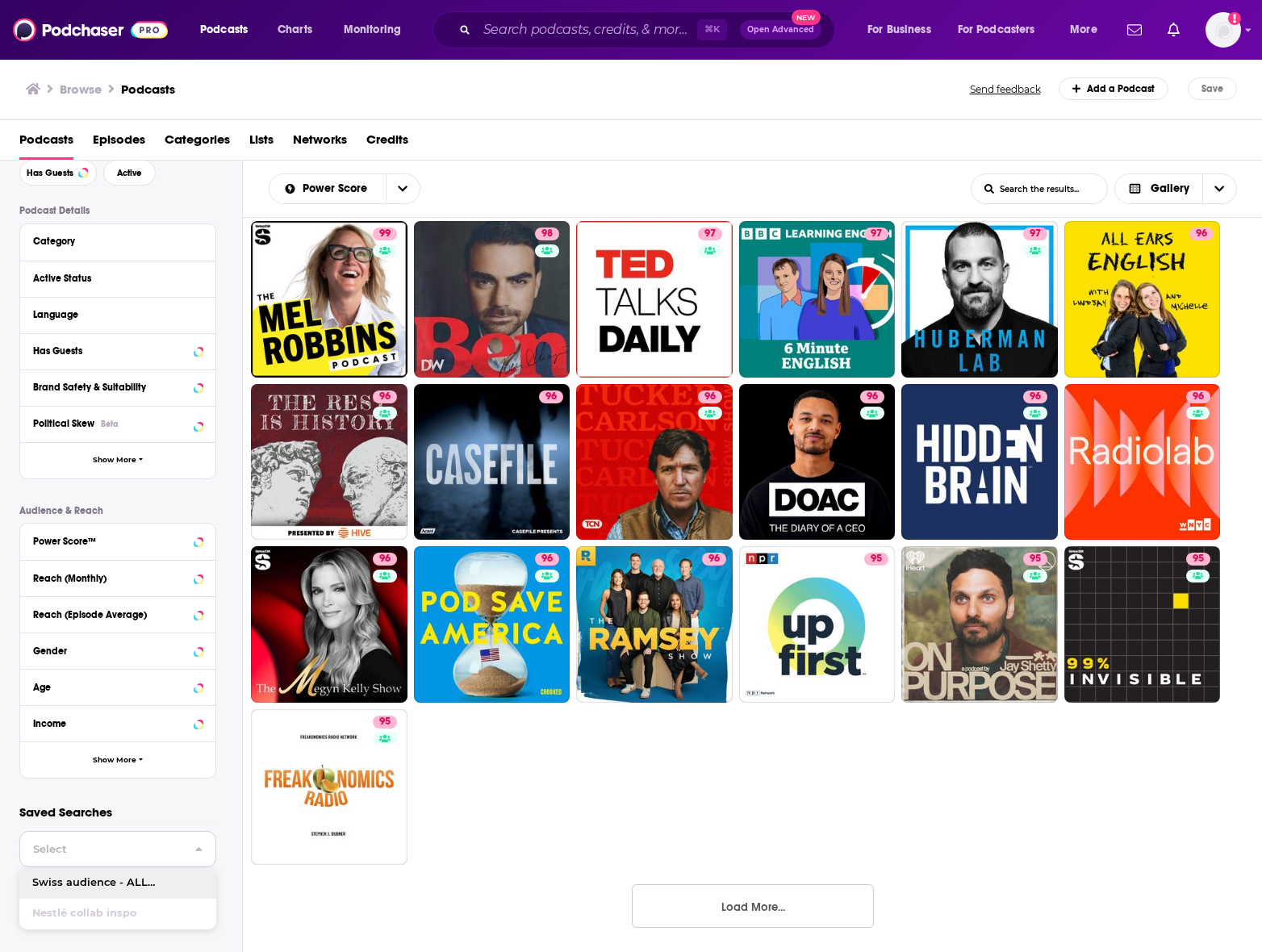
scroll to position [86, 0]
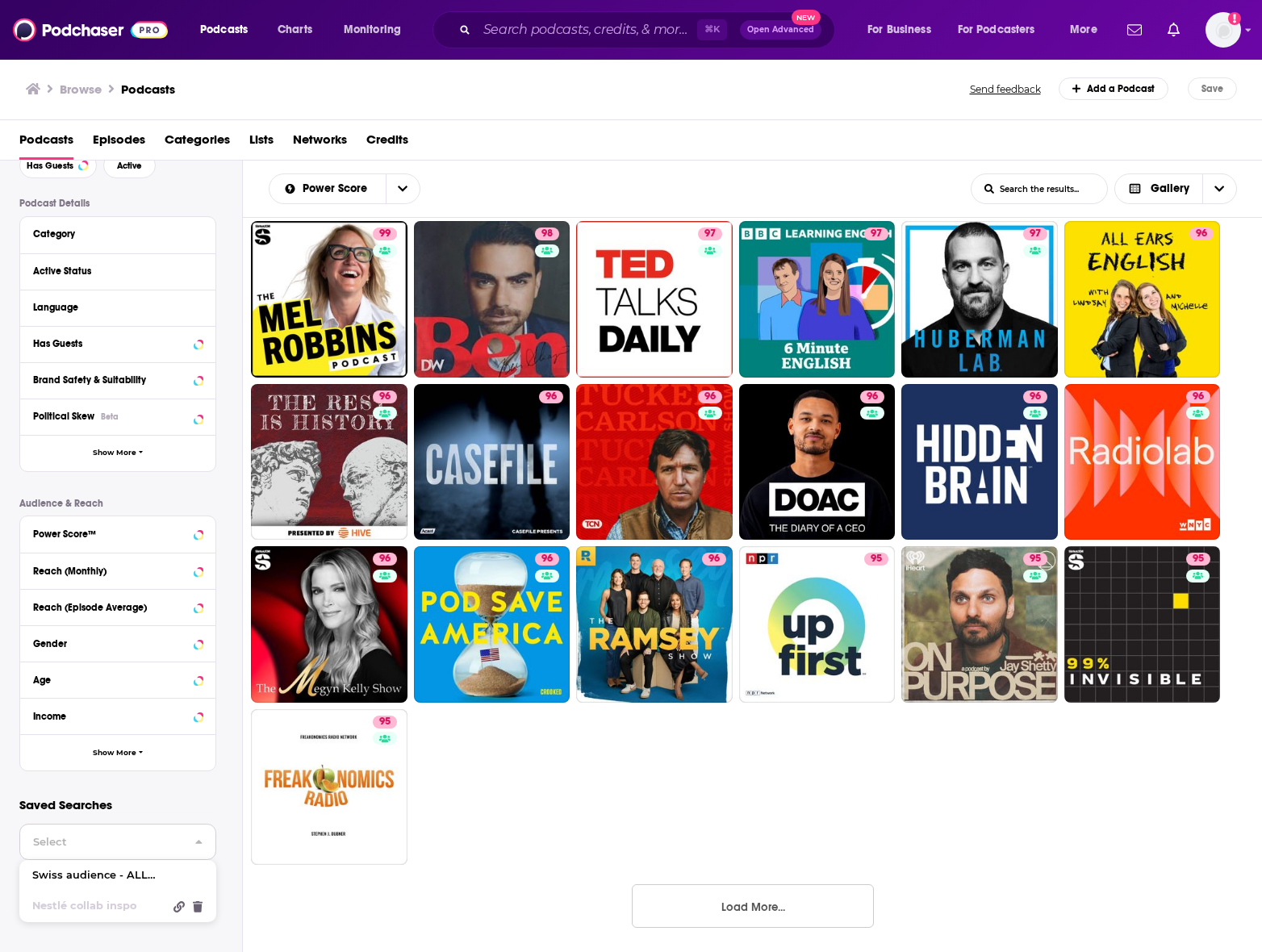
click at [178, 908] on icon "Copy" at bounding box center [179, 906] width 11 height 11
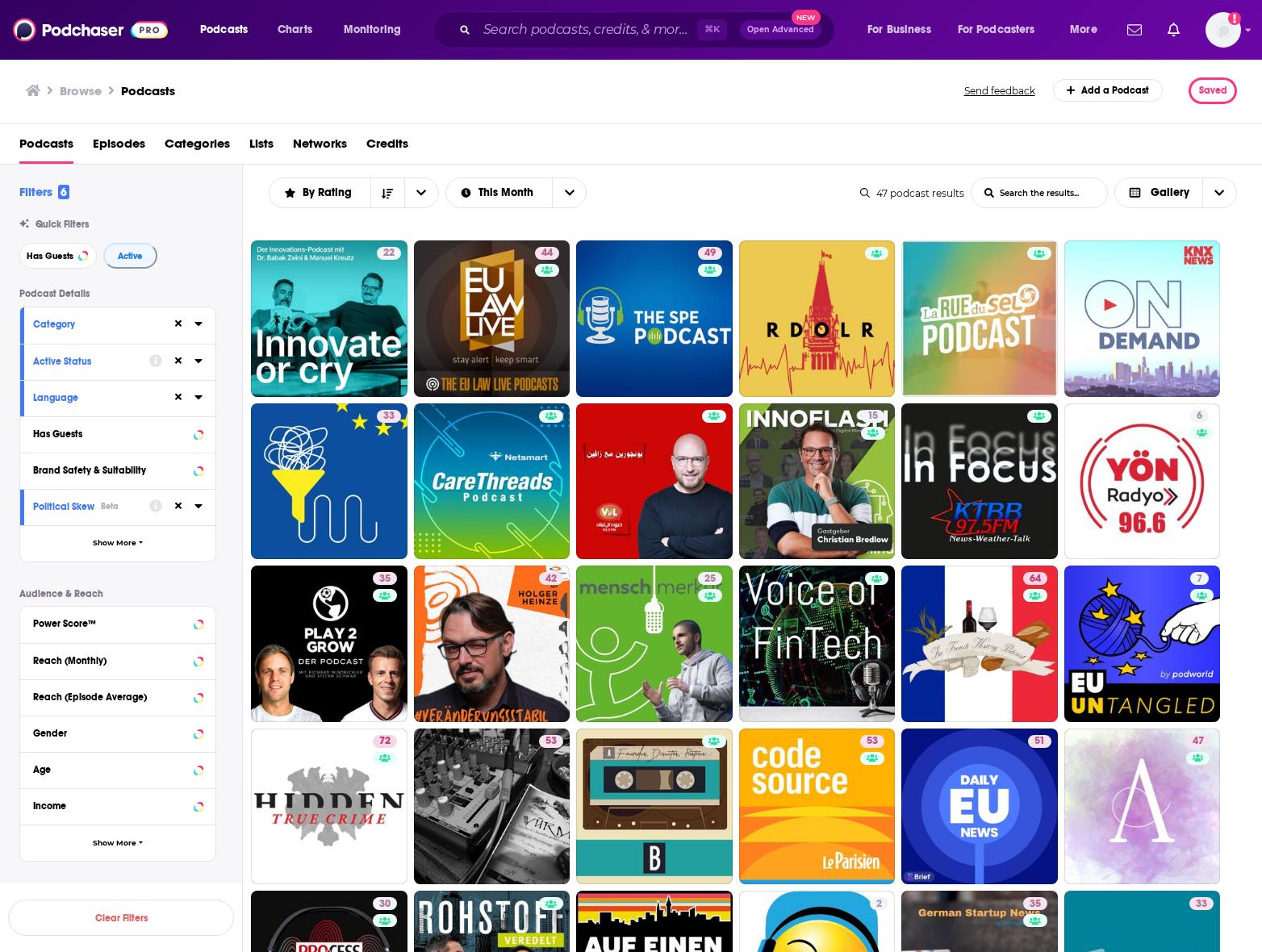
click at [708, 129] on div "Podcasts Episodes Categories Lists Networks Credits" at bounding box center [631, 145] width 1263 height 40
